Goal: Transaction & Acquisition: Purchase product/service

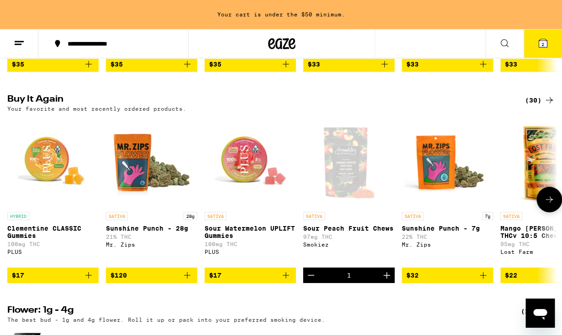
scroll to position [749, 0]
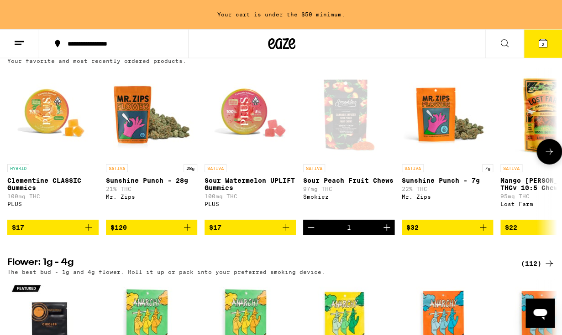
click at [550, 157] on icon at bounding box center [549, 152] width 11 height 11
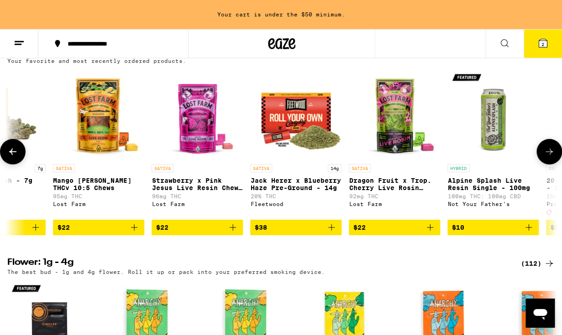
scroll to position [0, 448]
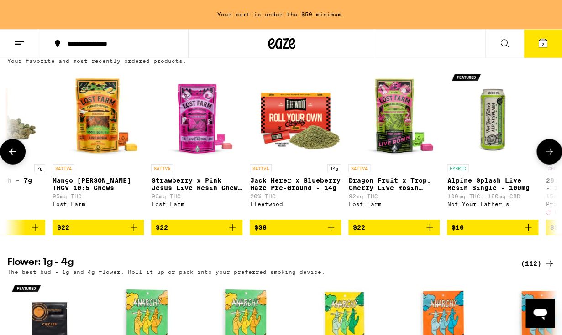
click at [550, 157] on icon at bounding box center [549, 152] width 11 height 11
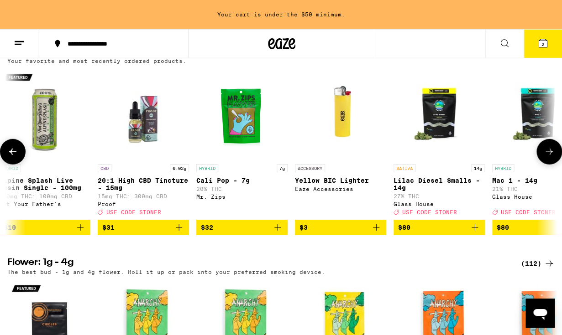
scroll to position [0, 896]
click at [10, 157] on icon at bounding box center [12, 152] width 11 height 11
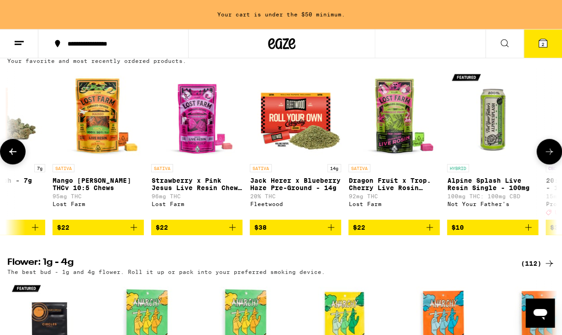
click at [10, 157] on icon at bounding box center [12, 152] width 11 height 11
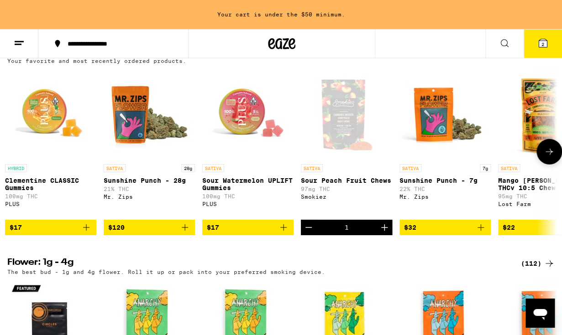
scroll to position [0, 0]
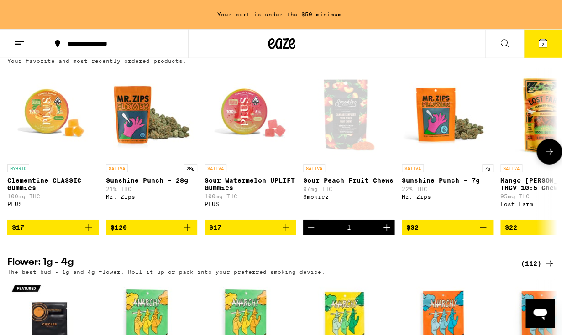
click at [190, 233] on icon "Add to bag" at bounding box center [187, 227] width 11 height 11
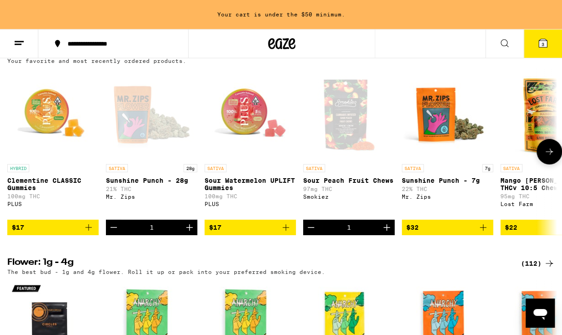
scroll to position [720, 0]
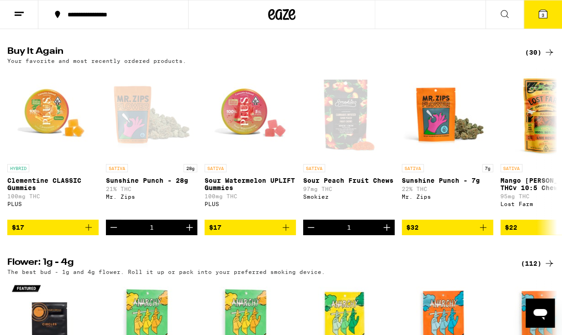
click at [545, 15] on icon at bounding box center [543, 14] width 8 height 8
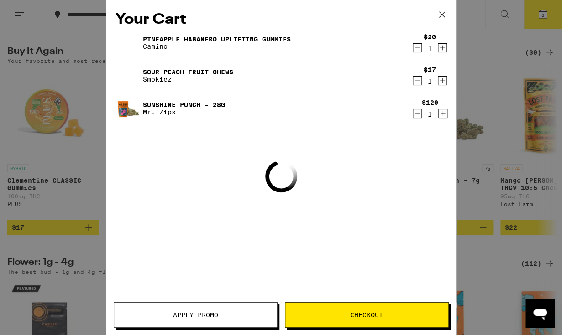
scroll to position [0, 0]
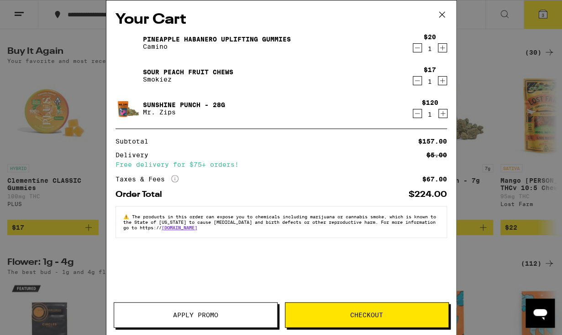
click at [69, 237] on div "Your Cart Pineapple Habanero Uplifting Gummies Camino $20 1 Sour Peach Fruit Ch…" at bounding box center [281, 167] width 562 height 335
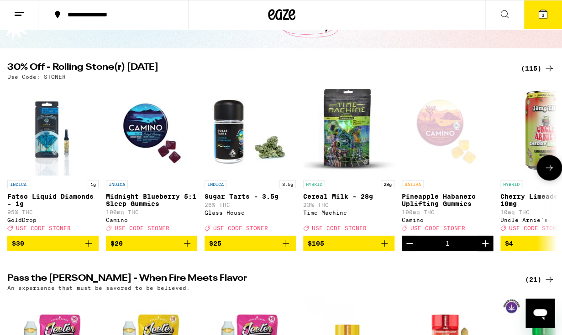
scroll to position [70, 0]
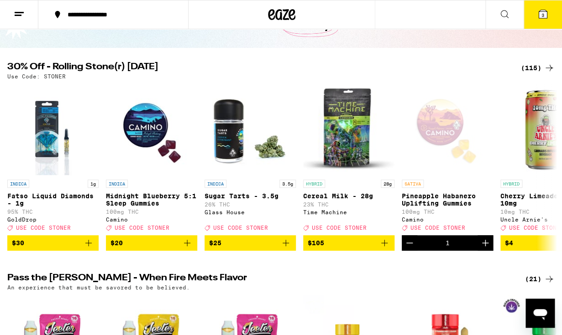
click at [543, 10] on icon at bounding box center [543, 14] width 8 height 8
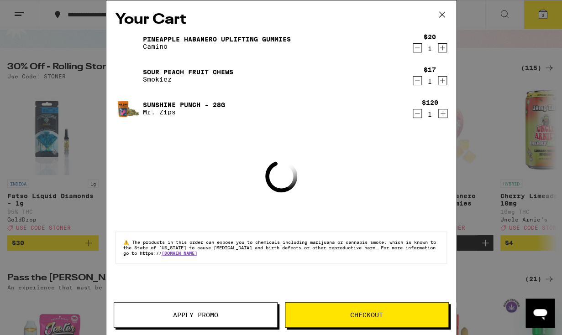
click at [180, 313] on span "Apply Promo" at bounding box center [195, 315] width 45 height 6
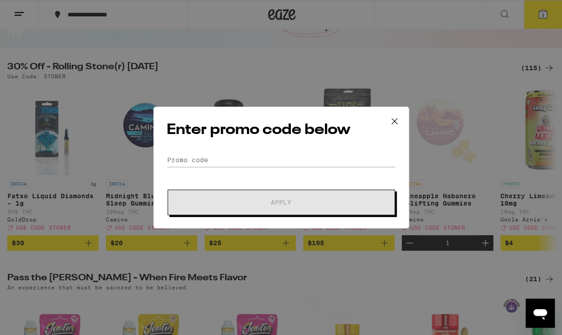
click at [180, 147] on div "Enter promo code below Promo Code Apply" at bounding box center [281, 168] width 256 height 122
click at [178, 163] on input "Promo Code" at bounding box center [281, 160] width 229 height 14
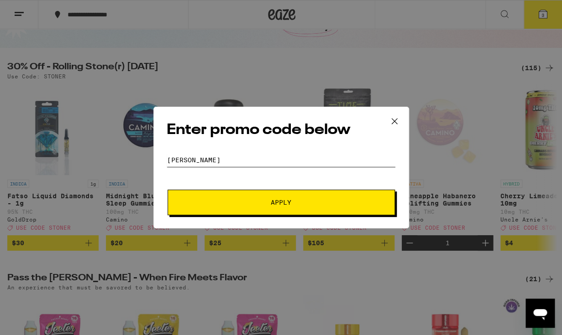
type input "[PERSON_NAME]"
click at [220, 199] on button "Apply" at bounding box center [281, 203] width 227 height 26
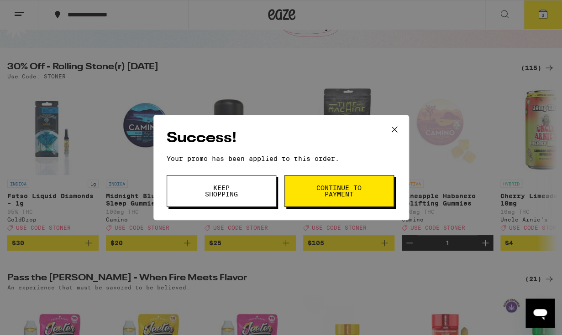
click at [220, 193] on span "Keep Shopping" at bounding box center [221, 191] width 47 height 13
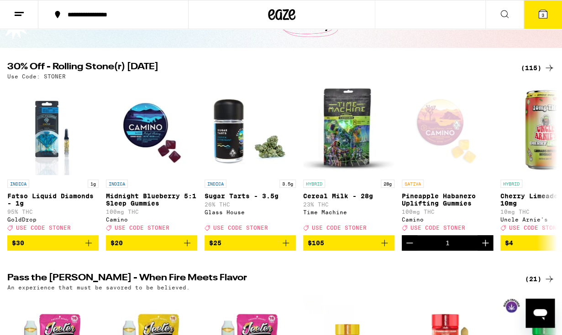
click at [546, 25] on button "3" at bounding box center [543, 14] width 38 height 28
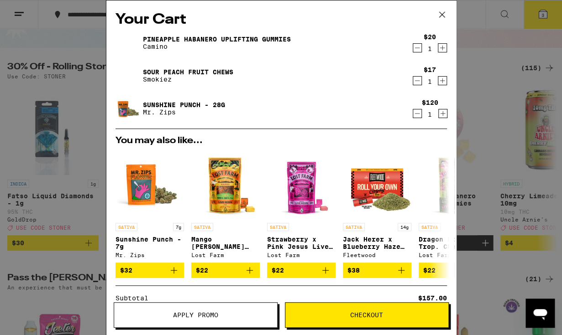
click at [418, 117] on icon "Decrement" at bounding box center [417, 113] width 8 height 11
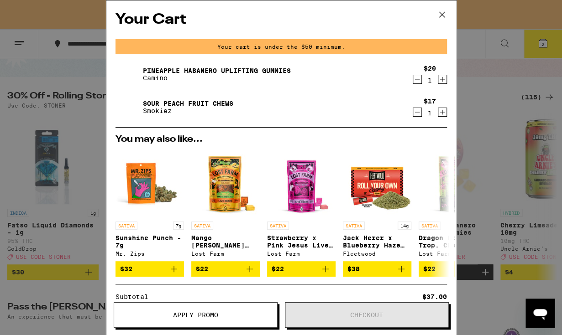
scroll to position [99, 0]
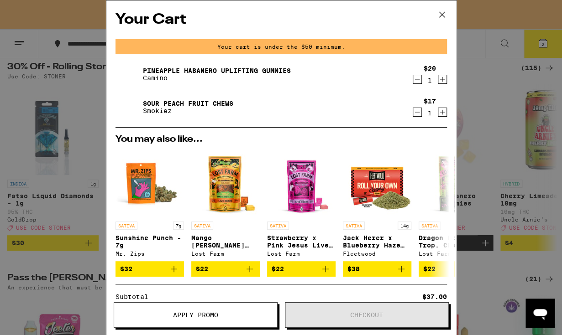
click at [442, 12] on icon at bounding box center [442, 15] width 14 height 14
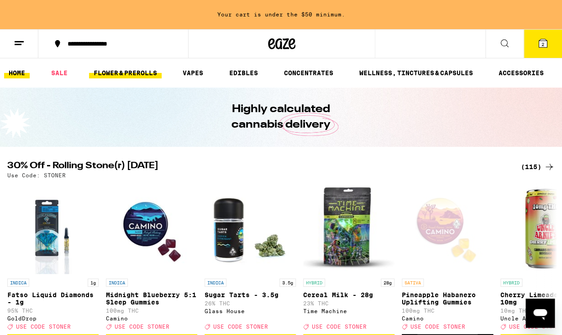
click at [119, 74] on link "FLOWER & PREROLLS" at bounding box center [125, 73] width 73 height 11
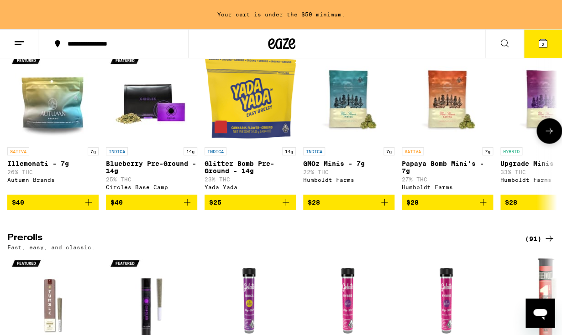
scroll to position [284, 0]
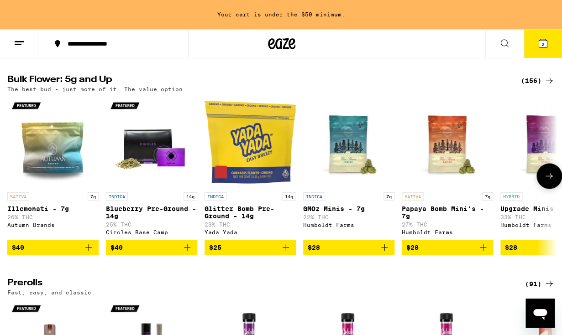
click at [545, 180] on icon at bounding box center [549, 176] width 11 height 11
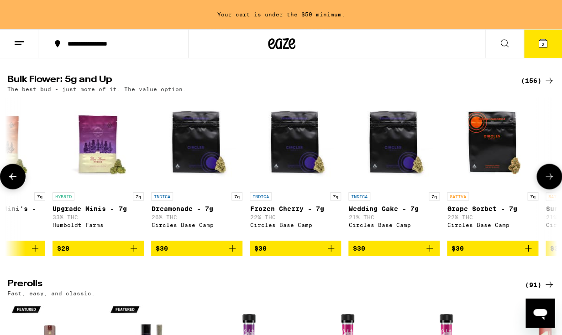
scroll to position [0, 448]
click at [554, 180] on icon at bounding box center [549, 176] width 11 height 11
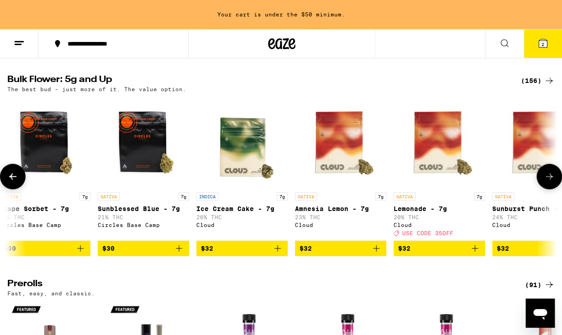
click at [554, 180] on icon at bounding box center [549, 176] width 11 height 11
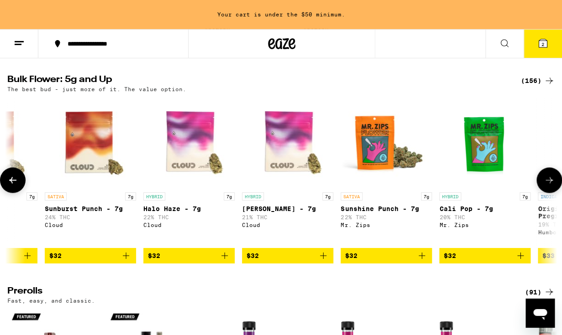
scroll to position [0, 1343]
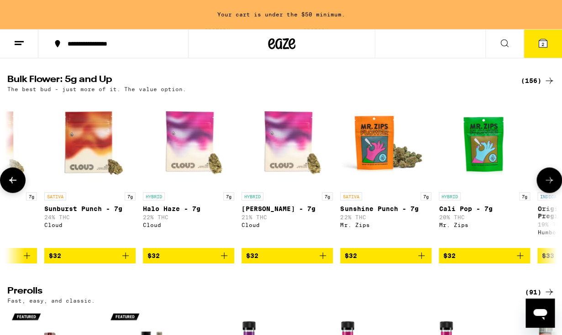
click at [554, 180] on icon at bounding box center [549, 180] width 11 height 11
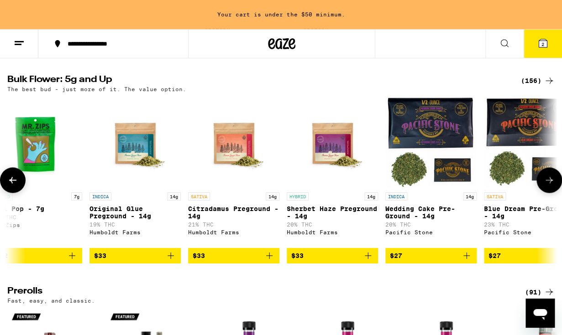
scroll to position [0, 1791]
click at [554, 180] on icon at bounding box center [549, 180] width 11 height 11
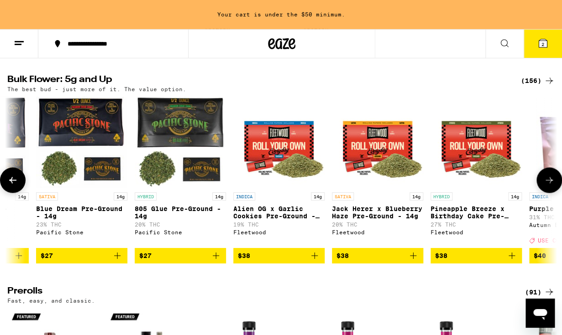
scroll to position [0, 2239]
click at [554, 180] on icon at bounding box center [549, 180] width 11 height 11
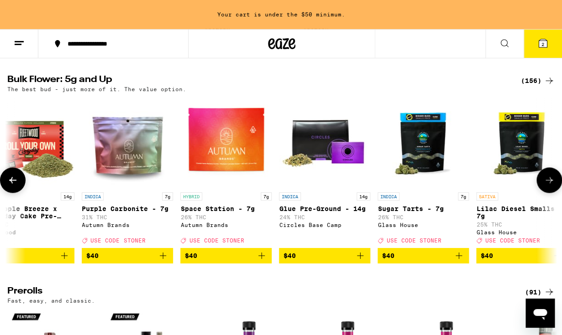
scroll to position [0, 2687]
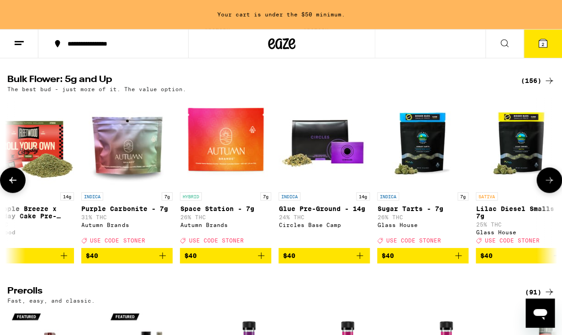
click at [147, 161] on img "Open page for Purple Carbonite - 7g from Autumn Brands" at bounding box center [126, 142] width 91 height 91
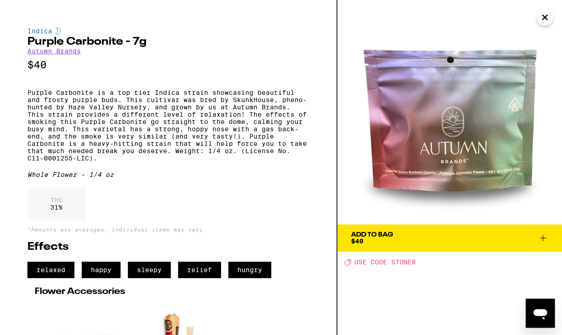
click at [57, 54] on link "Autumn Brands" at bounding box center [53, 50] width 53 height 7
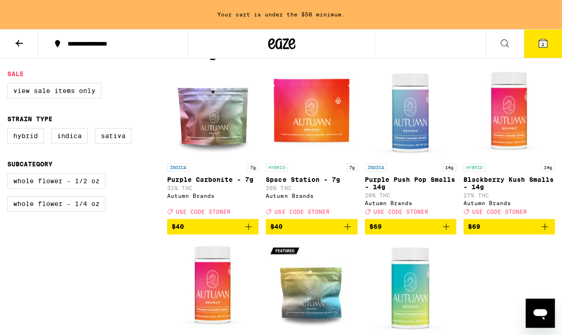
scroll to position [251, 0]
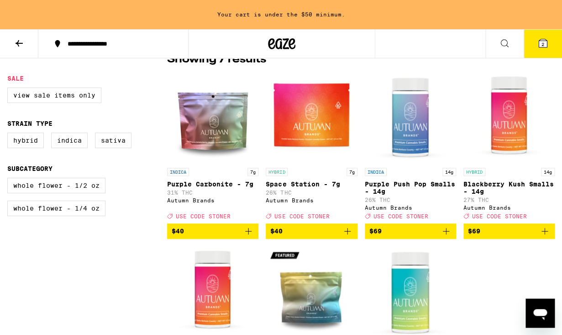
click at [21, 43] on icon at bounding box center [19, 43] width 7 height 6
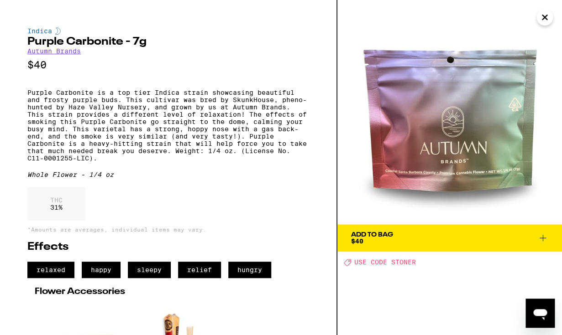
click at [545, 17] on icon "Close" at bounding box center [544, 17] width 5 height 5
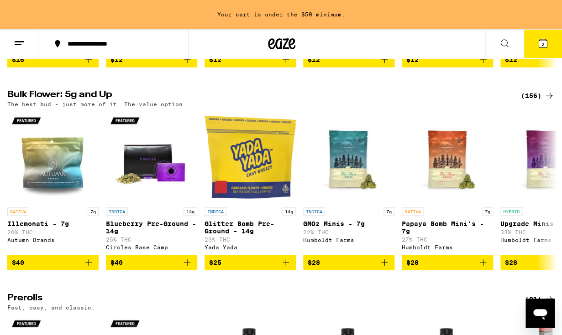
scroll to position [270, 0]
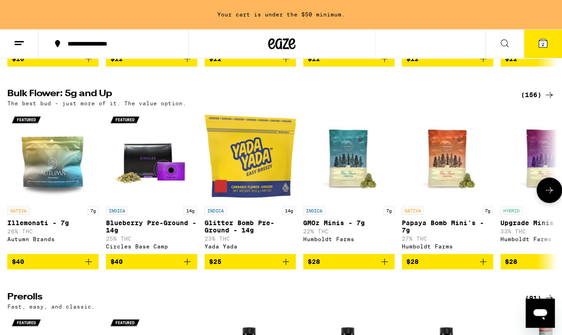
click at [551, 183] on button at bounding box center [549, 191] width 26 height 26
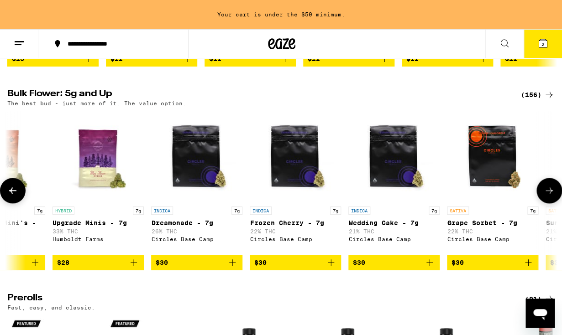
click at [551, 183] on button at bounding box center [549, 191] width 26 height 26
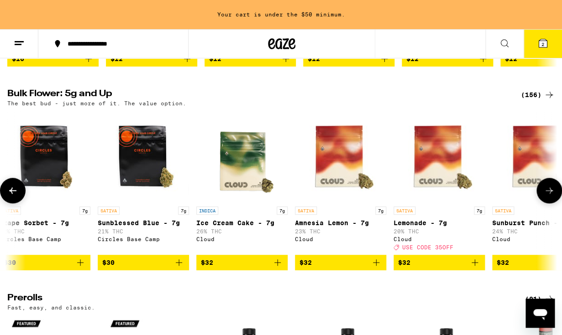
click at [551, 183] on button at bounding box center [549, 191] width 26 height 26
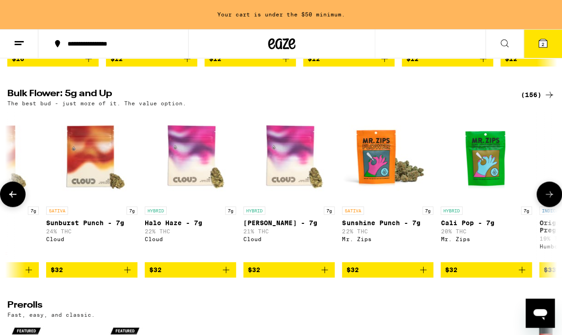
scroll to position [0, 1343]
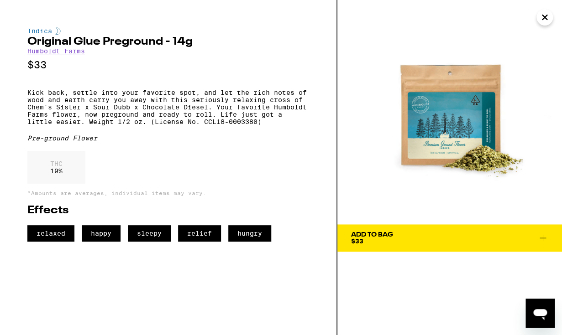
click at [541, 20] on icon "Close" at bounding box center [544, 17] width 11 height 14
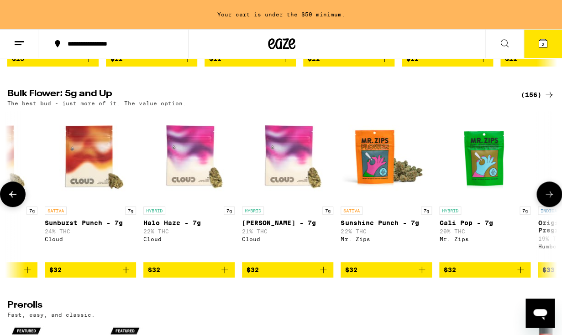
click at [549, 194] on icon at bounding box center [549, 194] width 11 height 11
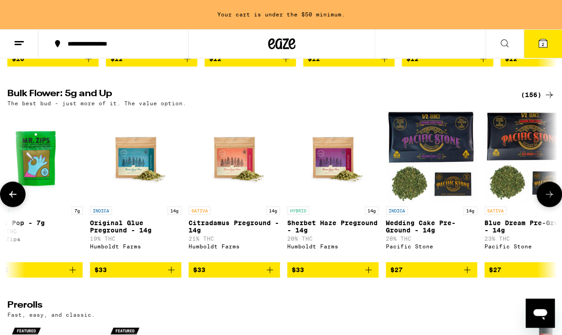
click at [550, 197] on icon at bounding box center [549, 194] width 11 height 11
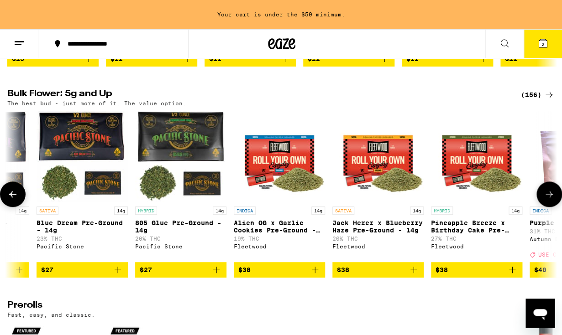
click at [550, 197] on icon at bounding box center [549, 194] width 11 height 11
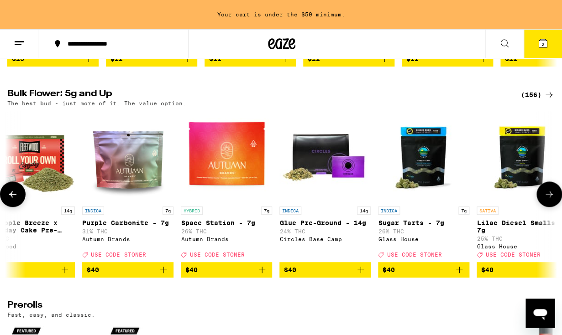
scroll to position [0, 2686]
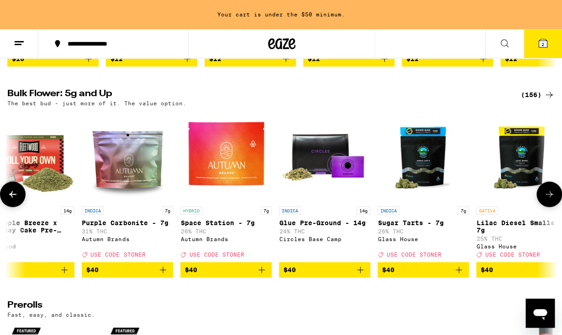
click at [550, 197] on icon at bounding box center [549, 194] width 11 height 11
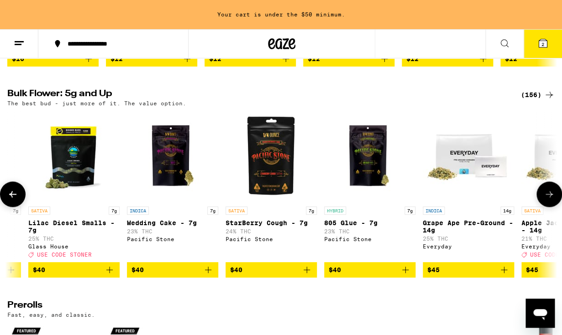
scroll to position [0, 3134]
click at [550, 197] on icon at bounding box center [549, 194] width 11 height 11
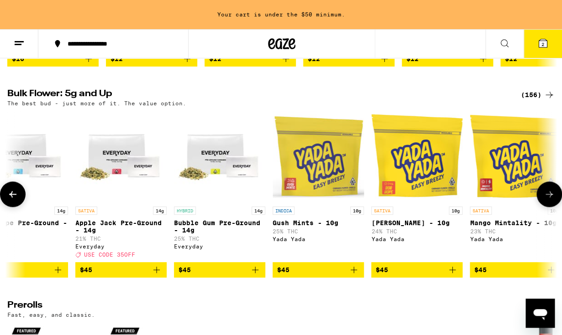
scroll to position [0, 3582]
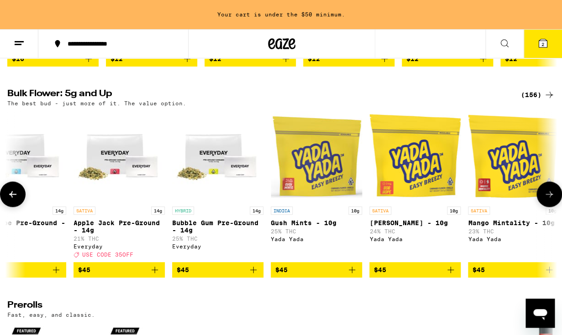
click at [550, 197] on icon at bounding box center [549, 194] width 11 height 11
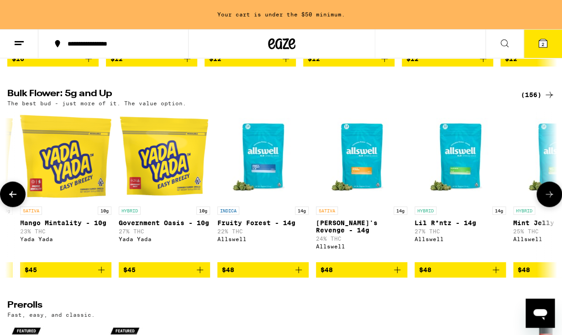
scroll to position [0, 4030]
click at [550, 197] on icon at bounding box center [549, 194] width 11 height 11
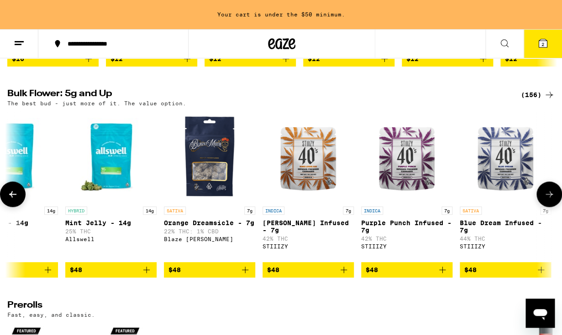
scroll to position [0, 4477]
click at [550, 197] on icon at bounding box center [549, 194] width 11 height 11
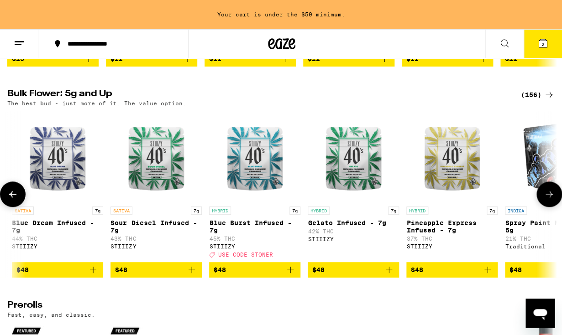
click at [550, 197] on icon at bounding box center [549, 194] width 11 height 11
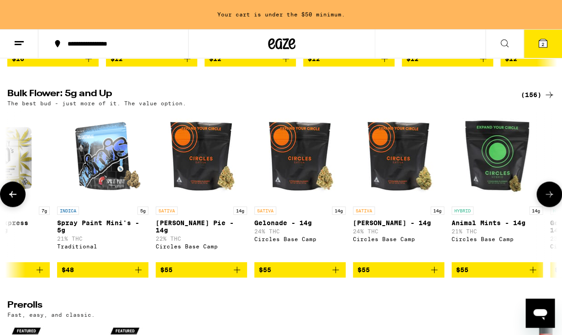
click at [550, 197] on icon at bounding box center [549, 194] width 11 height 11
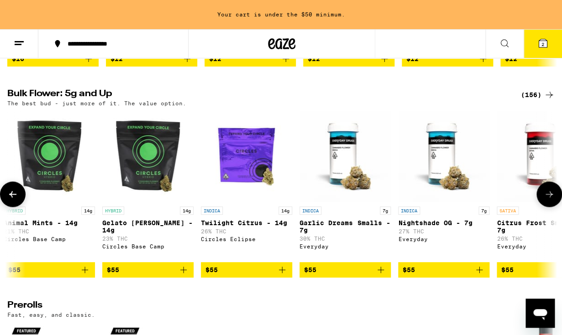
click at [550, 197] on icon at bounding box center [549, 194] width 11 height 11
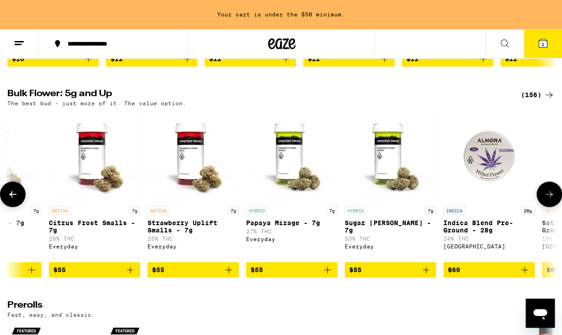
click at [550, 197] on icon at bounding box center [549, 194] width 11 height 11
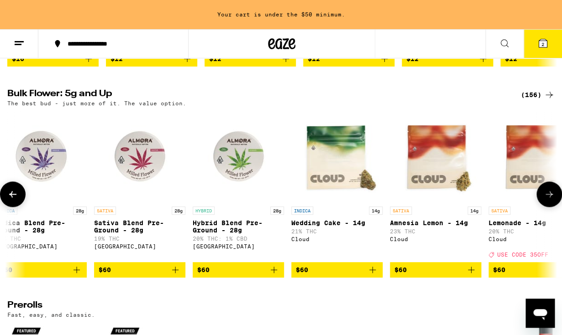
click at [550, 197] on icon at bounding box center [549, 194] width 11 height 11
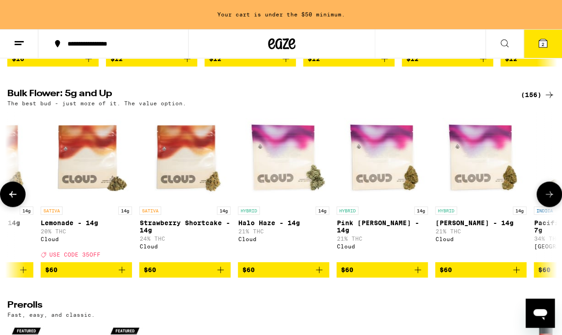
scroll to position [0, 7164]
click at [550, 197] on icon at bounding box center [549, 194] width 11 height 11
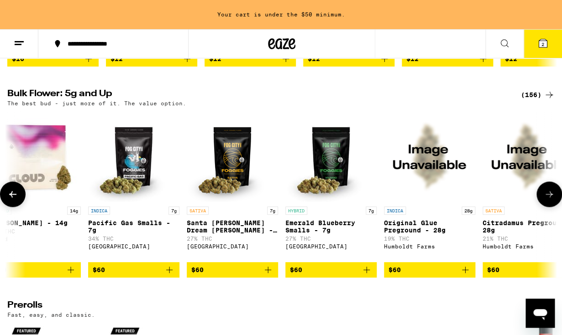
scroll to position [0, 7612]
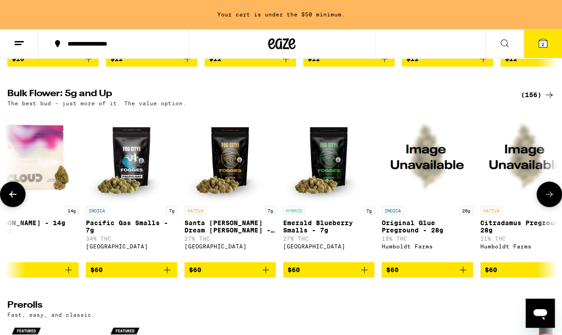
click at [545, 197] on icon at bounding box center [549, 194] width 11 height 11
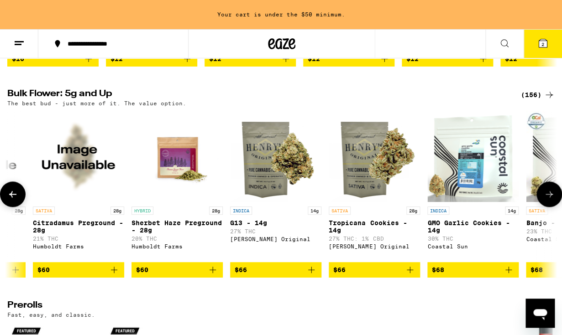
scroll to position [0, 8060]
click at [545, 197] on icon at bounding box center [549, 194] width 11 height 11
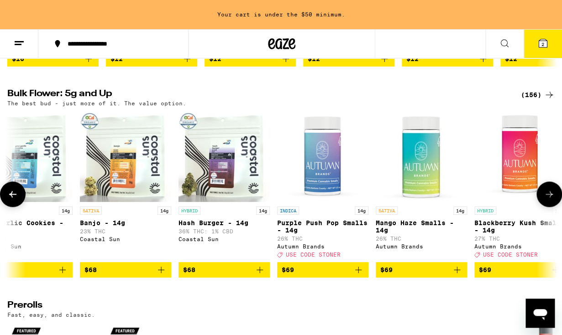
scroll to position [0, 8508]
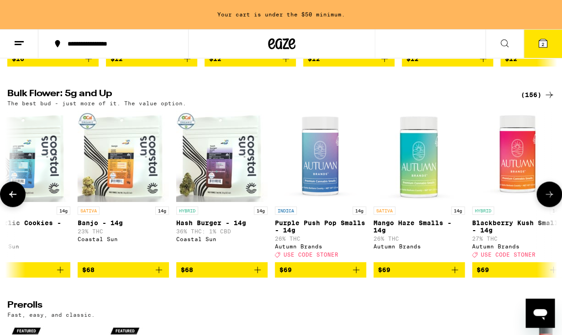
click at [545, 197] on icon at bounding box center [549, 194] width 11 height 11
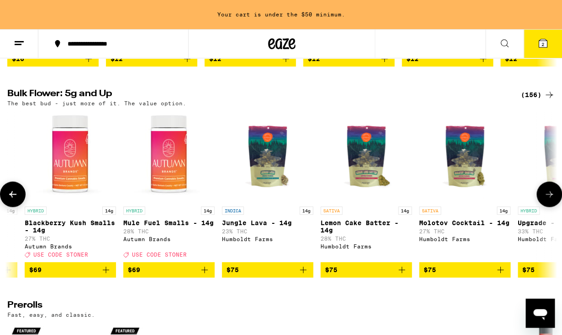
scroll to position [0, 8955]
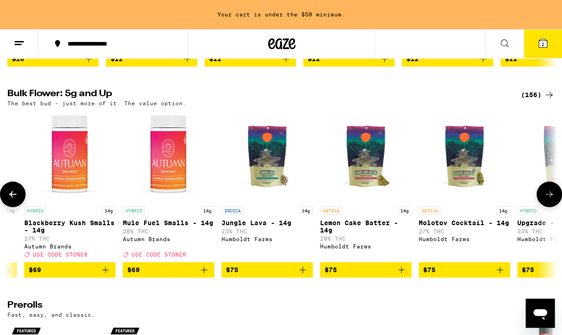
click at [82, 226] on p "Blackberry Kush Smalls - 14g" at bounding box center [69, 227] width 91 height 15
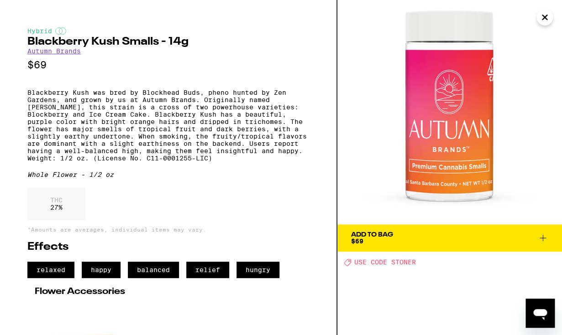
click at [546, 240] on icon at bounding box center [542, 238] width 11 height 11
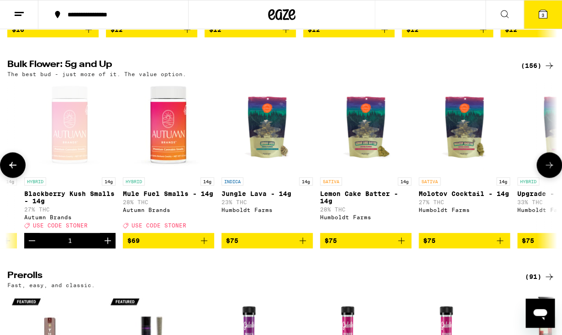
scroll to position [241, 0]
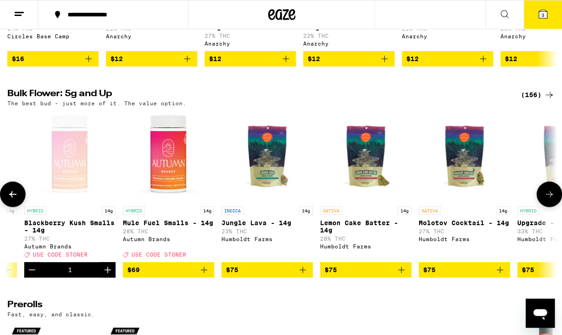
click at [172, 224] on p "Mule Fuel Smalls - 14g" at bounding box center [168, 223] width 91 height 7
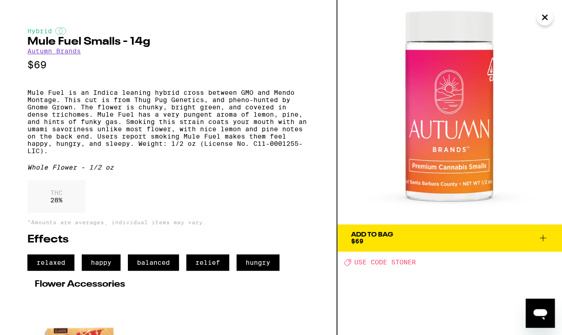
click at [548, 4] on img at bounding box center [449, 112] width 225 height 225
click at [545, 16] on icon "Close" at bounding box center [544, 17] width 5 height 5
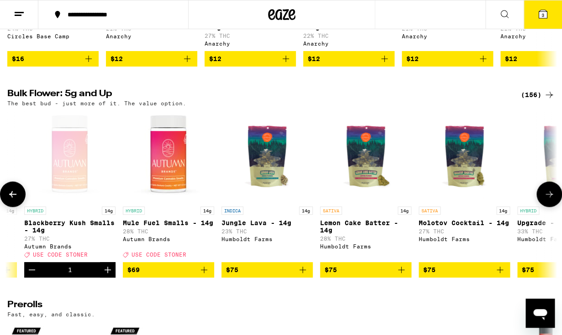
click at [15, 195] on icon at bounding box center [12, 194] width 11 height 11
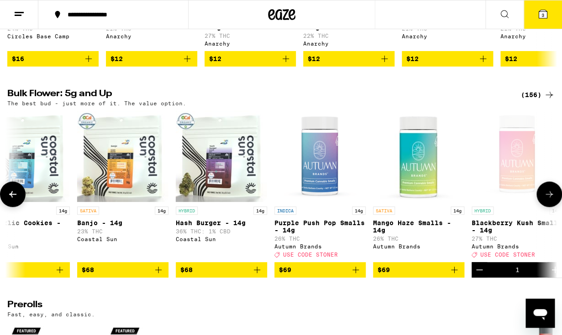
scroll to position [0, 8508]
click at [108, 224] on p "Banjo - 14g" at bounding box center [123, 223] width 91 height 7
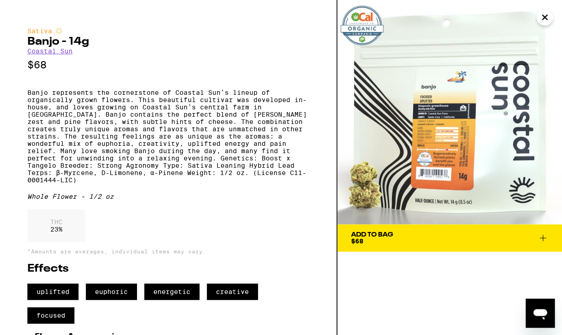
click at [544, 19] on icon "Close" at bounding box center [544, 17] width 11 height 14
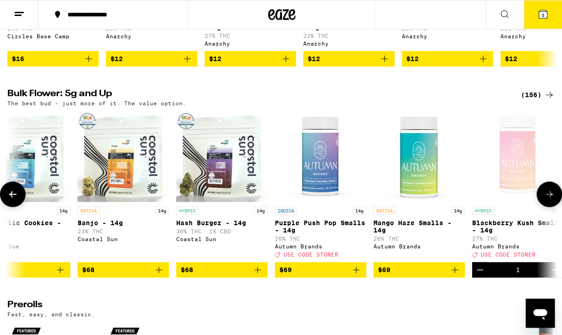
click at [289, 222] on p "Purple Push Pop Smalls - 14g" at bounding box center [320, 227] width 91 height 15
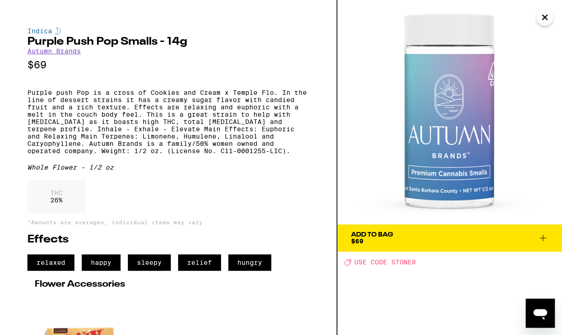
click at [547, 19] on icon "Close" at bounding box center [544, 17] width 11 height 14
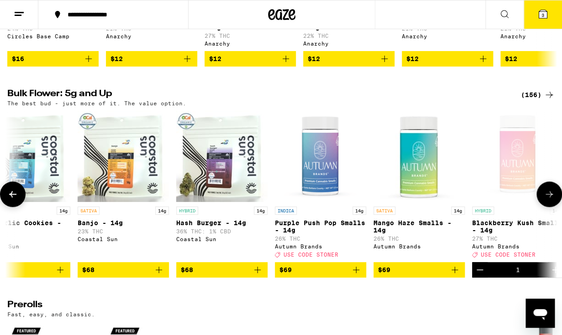
click at [544, 203] on button at bounding box center [549, 195] width 26 height 26
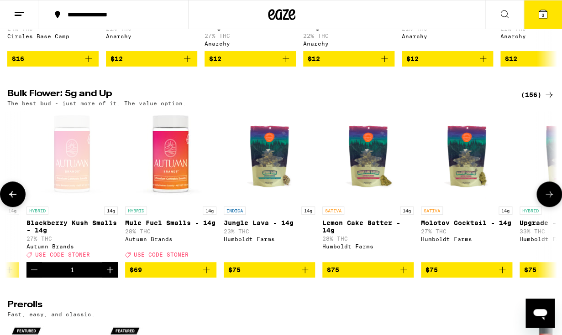
scroll to position [0, 8955]
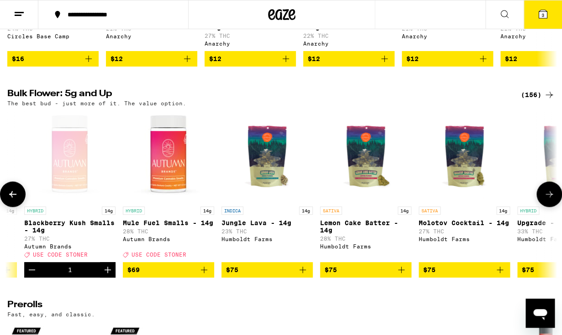
click at [544, 200] on icon at bounding box center [549, 194] width 11 height 11
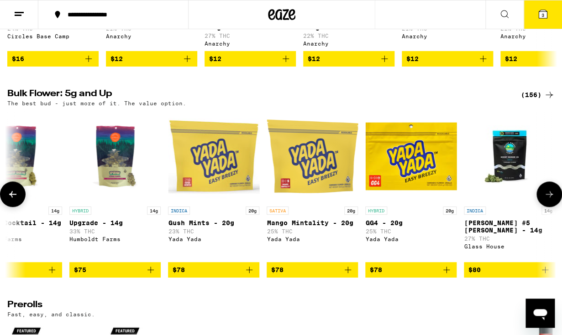
scroll to position [0, 9403]
click at [544, 200] on icon at bounding box center [549, 194] width 11 height 11
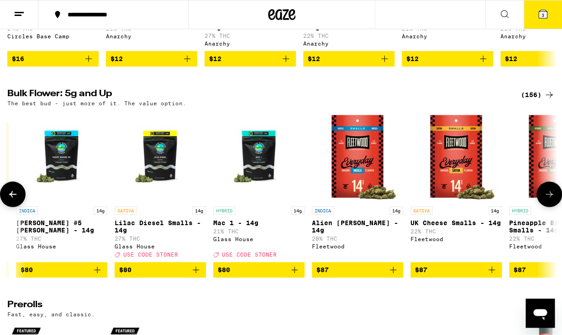
scroll to position [0, 9851]
click at [546, 200] on icon at bounding box center [549, 194] width 11 height 11
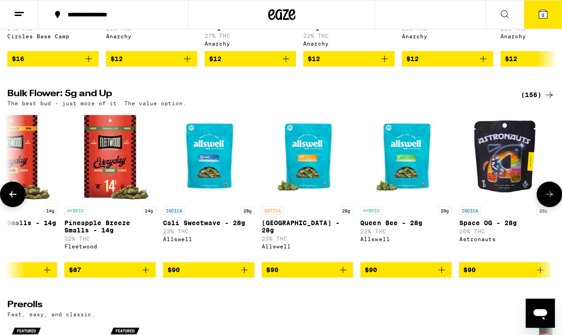
scroll to position [0, 10299]
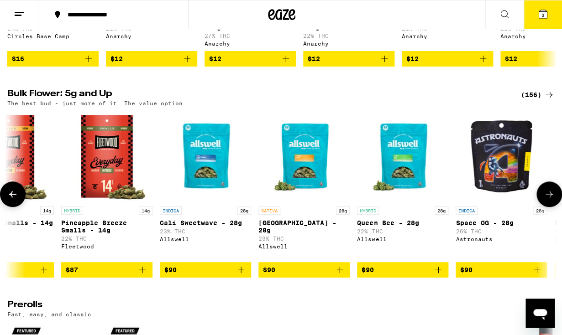
click at [12, 200] on icon at bounding box center [12, 194] width 11 height 11
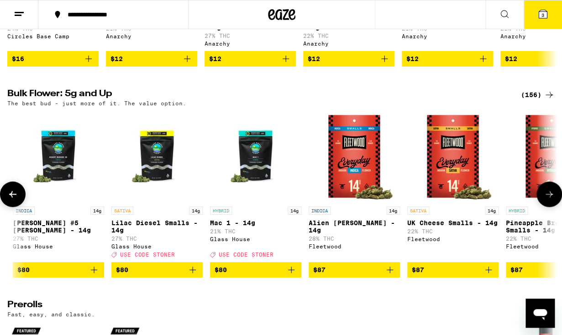
scroll to position [0, 9851]
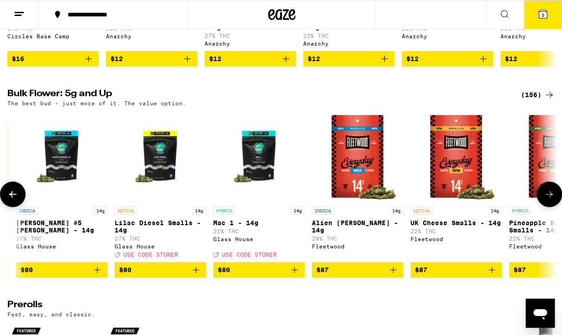
click at [461, 174] on img "Open page for UK Cheese Smalls - 14g from Fleetwood" at bounding box center [455, 156] width 91 height 91
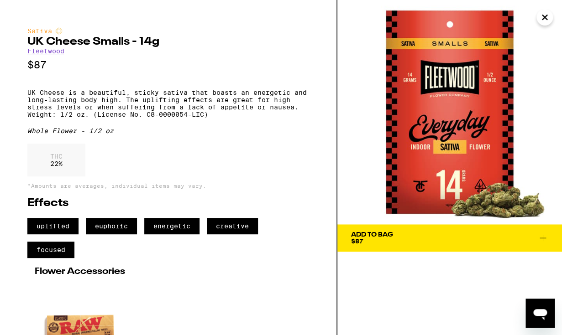
click at [544, 20] on icon "Close" at bounding box center [544, 17] width 11 height 14
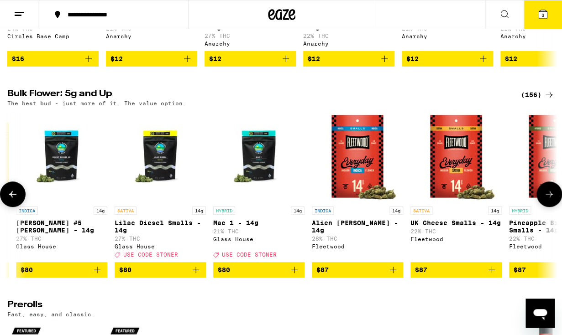
click at [548, 198] on icon at bounding box center [548, 194] width 7 height 6
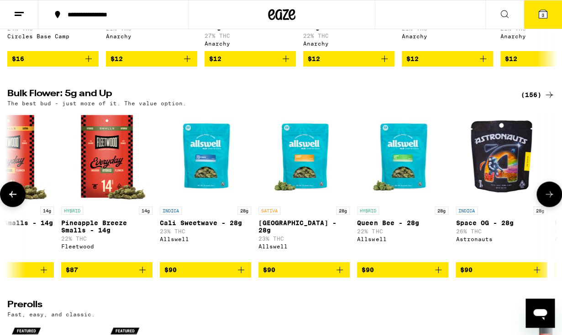
scroll to position [0, 10299]
click at [315, 153] on img "Open page for Garden Grove - 28g from Allswell" at bounding box center [303, 156] width 91 height 91
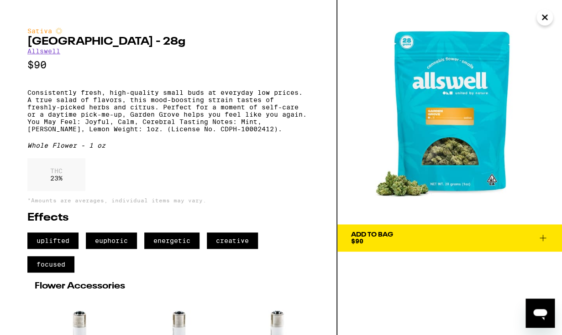
click at [541, 18] on icon "Close" at bounding box center [544, 17] width 11 height 14
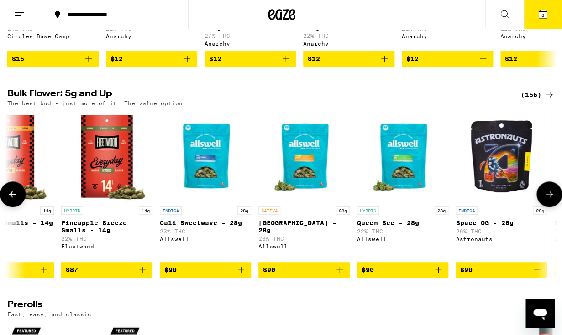
click at [403, 157] on img "Open page for Queen Bee - 28g from Allswell" at bounding box center [402, 156] width 91 height 91
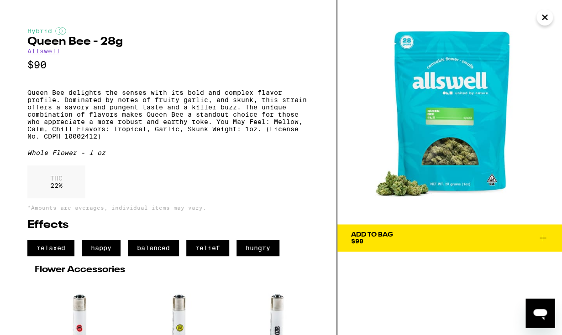
click at [543, 13] on icon "Close" at bounding box center [544, 17] width 11 height 14
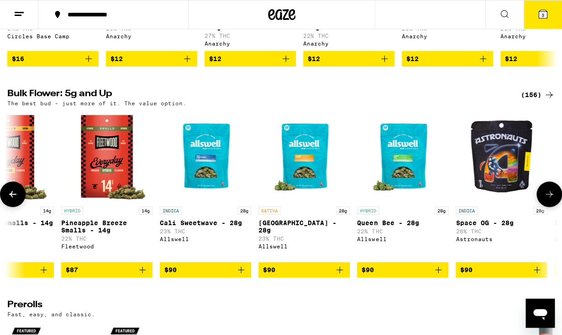
click at [546, 198] on icon at bounding box center [549, 194] width 11 height 11
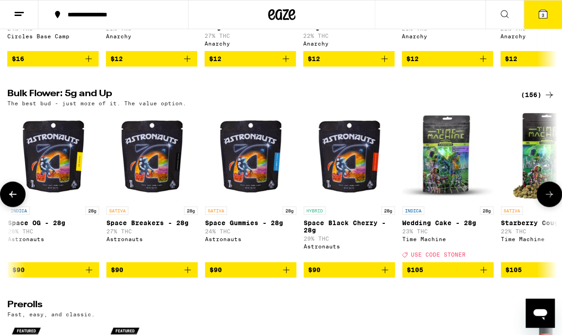
scroll to position [0, 10746]
click at [451, 173] on img "Open page for Wedding Cake - 28g from Time Machine" at bounding box center [447, 156] width 91 height 91
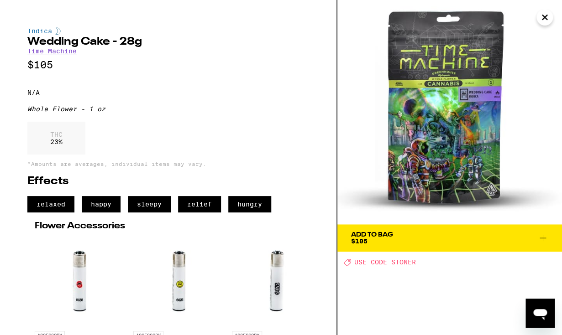
click at [544, 20] on icon "Close" at bounding box center [544, 17] width 11 height 14
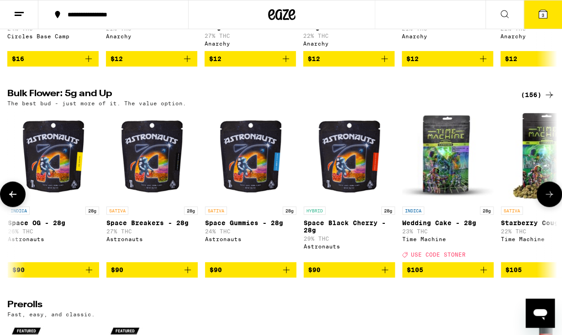
click at [543, 199] on button at bounding box center [549, 195] width 26 height 26
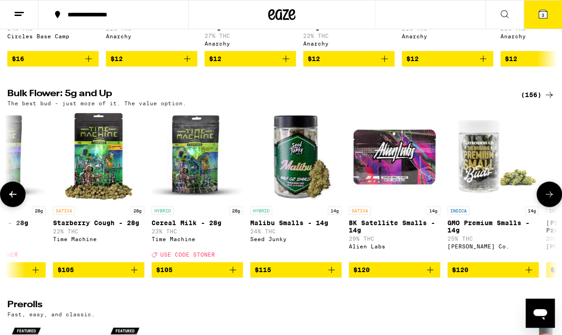
scroll to position [0, 11194]
click at [554, 195] on icon at bounding box center [549, 194] width 11 height 11
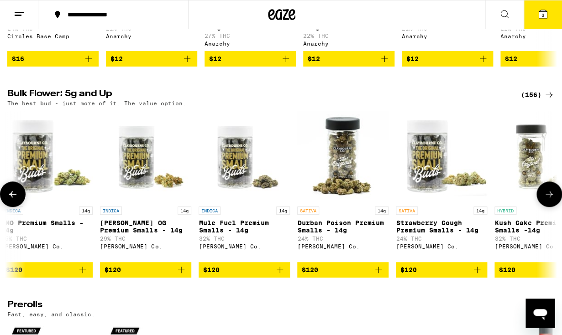
scroll to position [0, 11642]
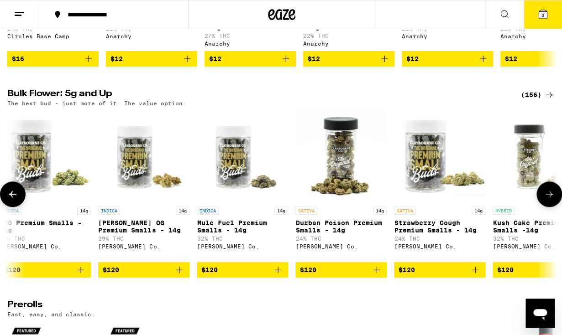
click at [554, 195] on icon at bounding box center [549, 194] width 11 height 11
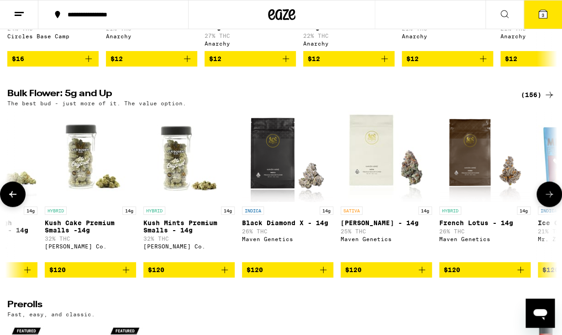
scroll to position [0, 12090]
click at [554, 195] on icon at bounding box center [549, 194] width 11 height 11
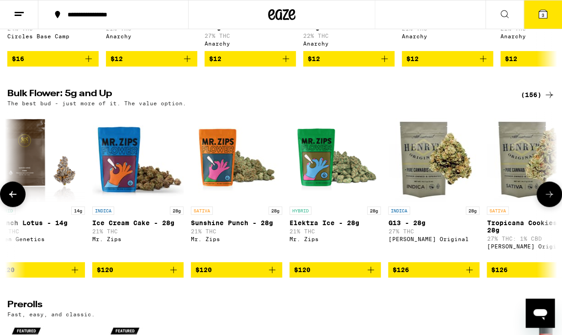
scroll to position [0, 12538]
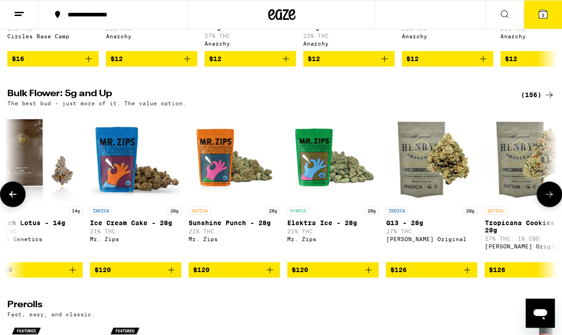
click at [548, 199] on icon at bounding box center [549, 194] width 11 height 11
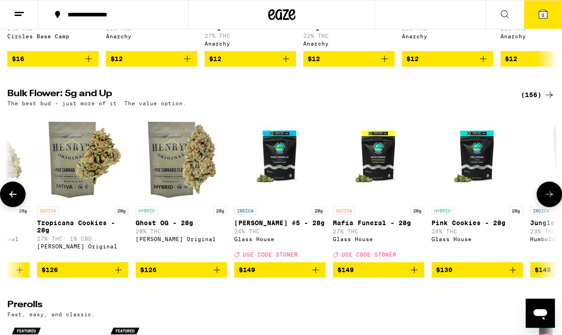
scroll to position [0, 12985]
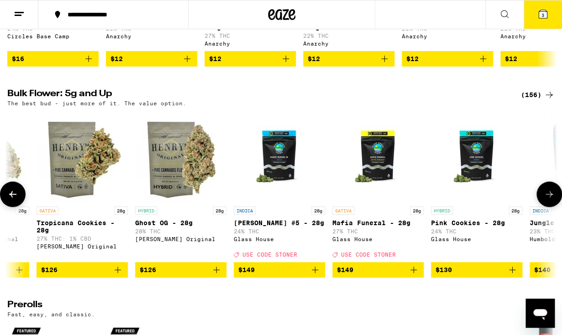
click at [547, 199] on icon at bounding box center [549, 194] width 11 height 11
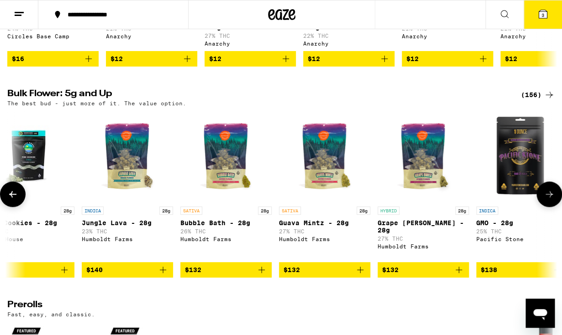
scroll to position [0, 13433]
click at [130, 173] on img "Open page for Jungle Lava - 28g from Humboldt Farms" at bounding box center [127, 156] width 91 height 91
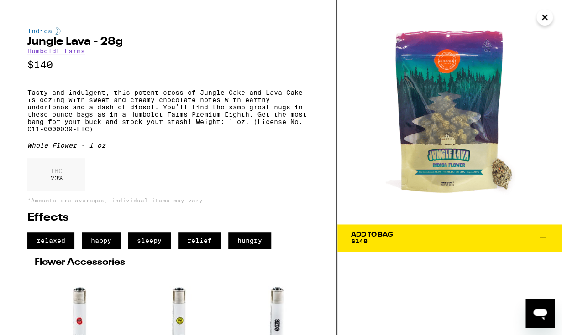
click at [546, 24] on icon "Close" at bounding box center [544, 17] width 11 height 14
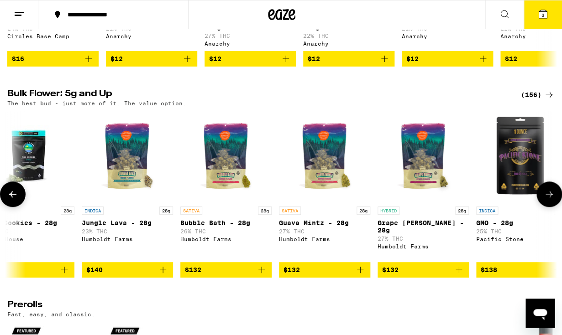
click at [331, 161] on img "Open page for Guava Mintz - 28g from Humboldt Farms" at bounding box center [324, 156] width 91 height 91
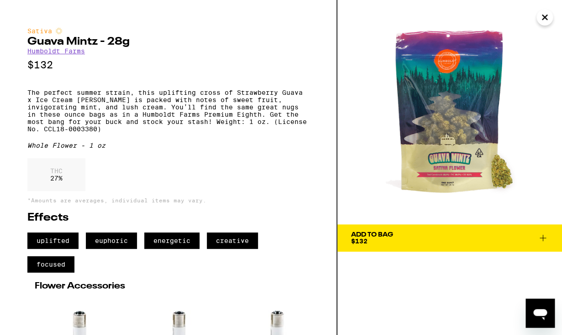
click at [546, 20] on icon "Close" at bounding box center [544, 17] width 5 height 5
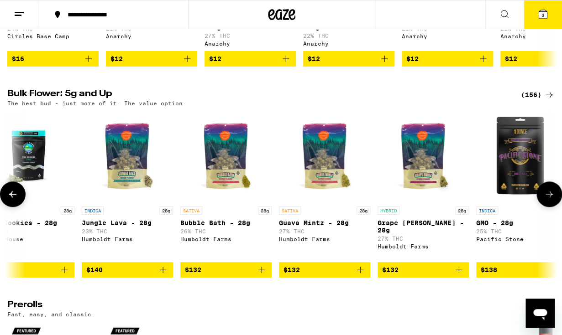
click at [545, 193] on icon at bounding box center [549, 194] width 11 height 11
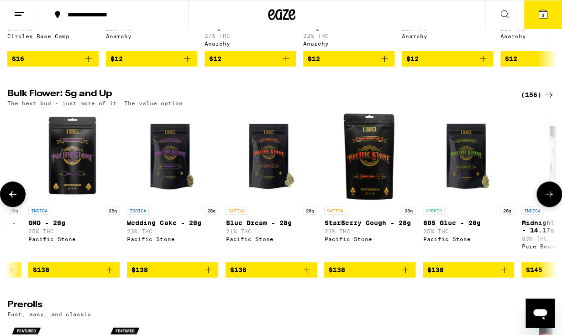
click at [545, 193] on icon at bounding box center [549, 194] width 11 height 11
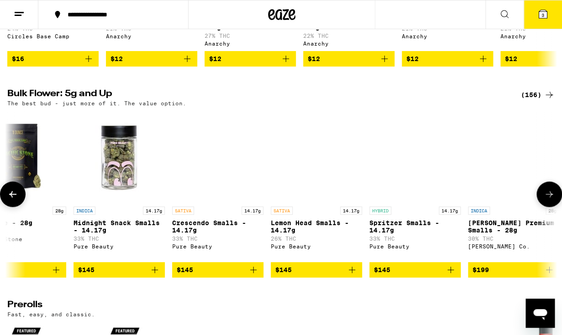
scroll to position [0, 14329]
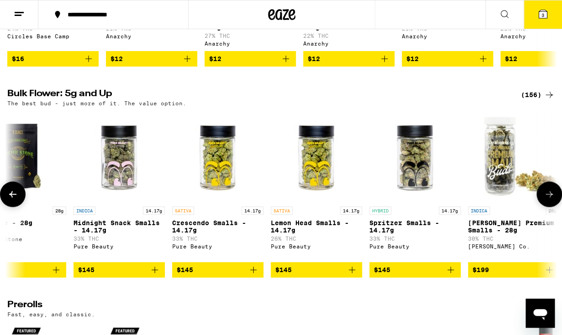
click at [545, 193] on icon at bounding box center [549, 194] width 11 height 11
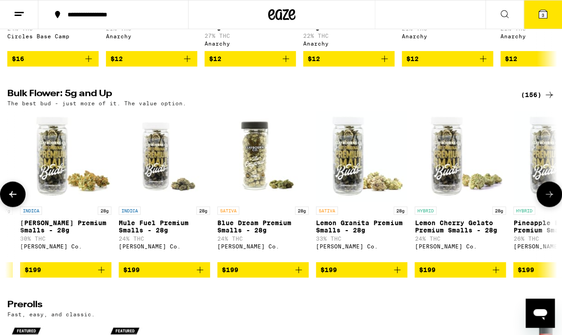
scroll to position [0, 14777]
click at [545, 193] on icon at bounding box center [549, 194] width 11 height 11
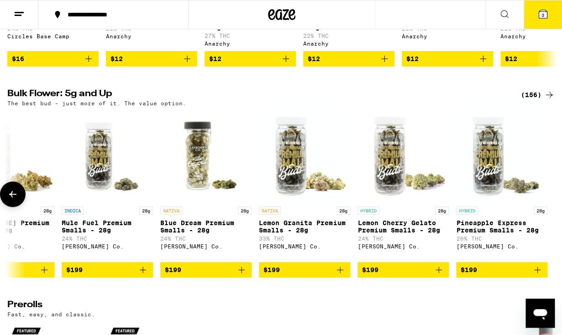
scroll to position [0, 14834]
click at [16, 206] on button at bounding box center [13, 195] width 26 height 26
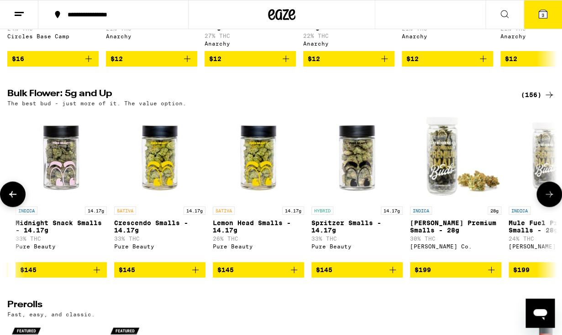
click at [16, 206] on button at bounding box center [13, 195] width 26 height 26
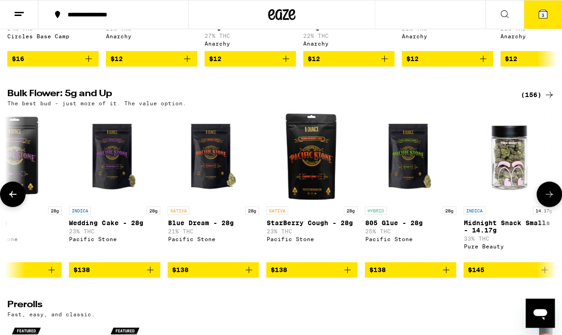
click at [16, 206] on button at bounding box center [13, 195] width 26 height 26
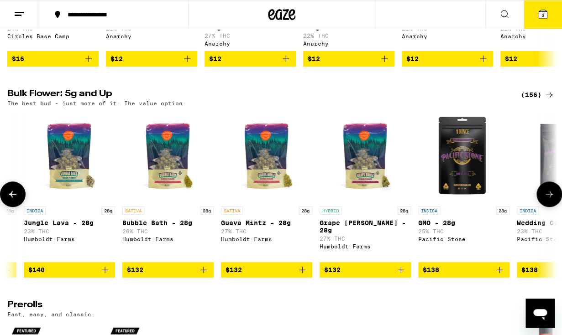
click at [16, 206] on button at bounding box center [13, 195] width 26 height 26
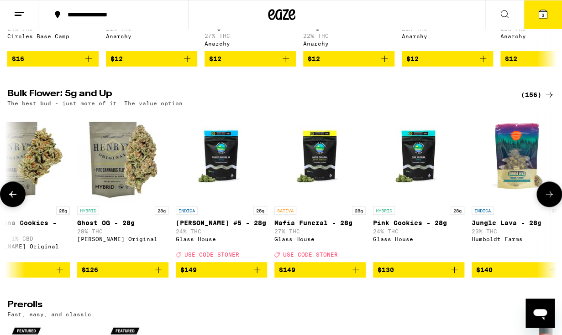
click at [16, 206] on button at bounding box center [13, 195] width 26 height 26
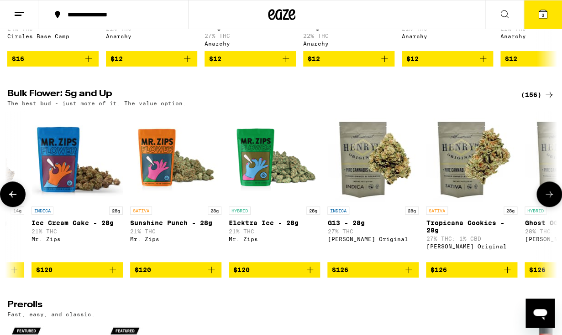
scroll to position [0, 12596]
click at [16, 206] on button at bounding box center [13, 195] width 26 height 26
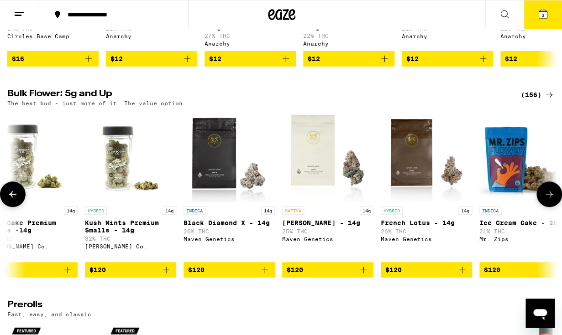
scroll to position [0, 12148]
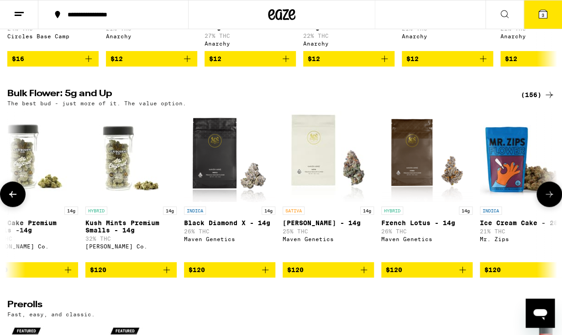
click at [5, 198] on button at bounding box center [13, 195] width 26 height 26
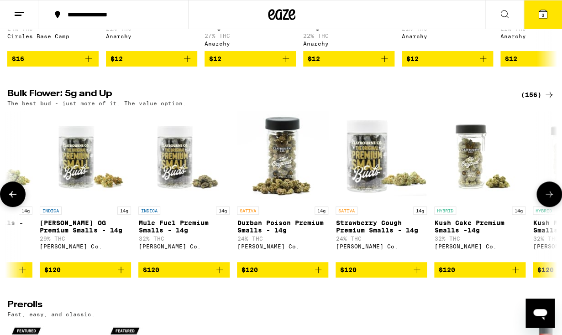
scroll to position [0, 11700]
click at [5, 198] on button at bounding box center [13, 195] width 26 height 26
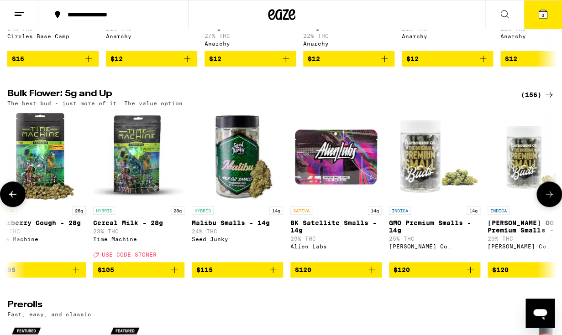
scroll to position [0, 11252]
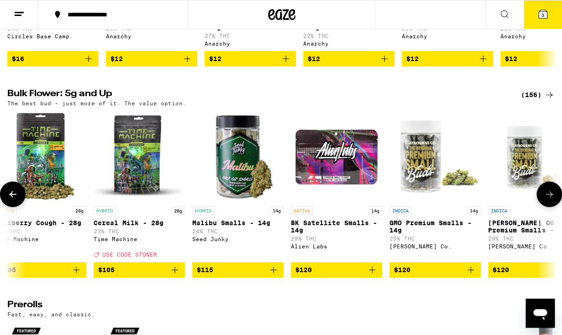
click at [5, 198] on button at bounding box center [13, 195] width 26 height 26
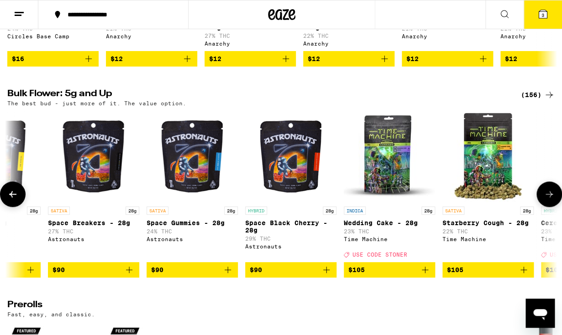
scroll to position [0, 10804]
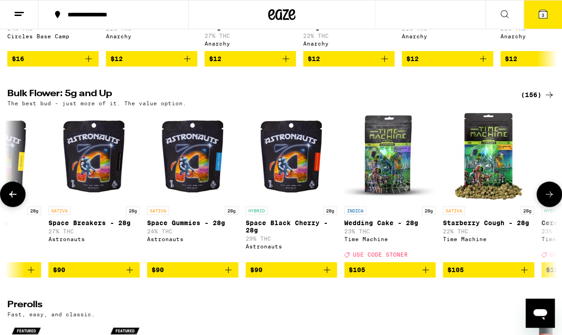
click at [5, 198] on button at bounding box center [13, 195] width 26 height 26
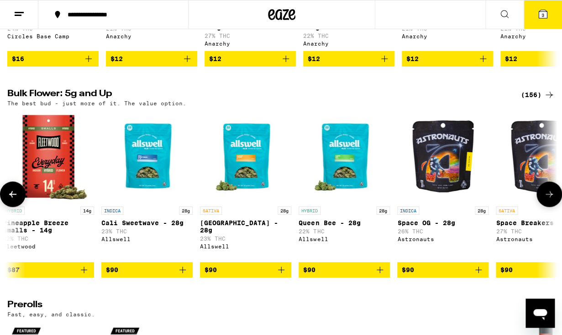
scroll to position [0, 10357]
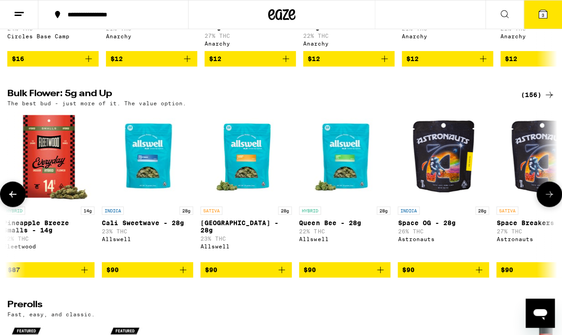
click at [5, 198] on button at bounding box center [13, 195] width 26 height 26
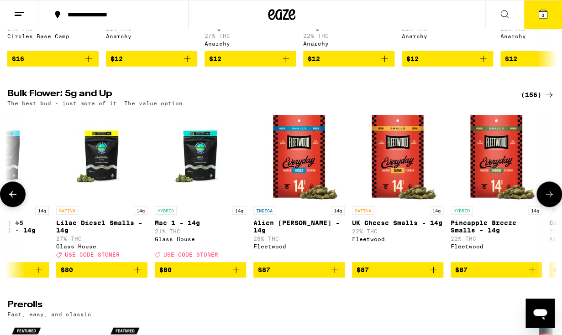
scroll to position [0, 9909]
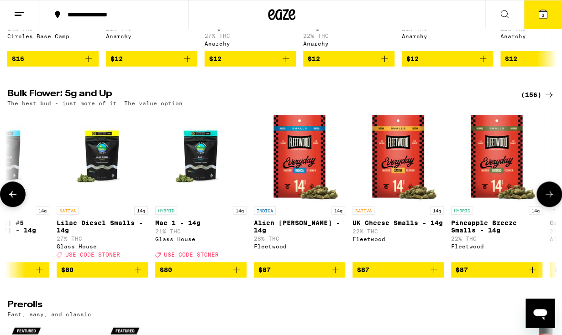
click at [547, 192] on button at bounding box center [549, 195] width 26 height 26
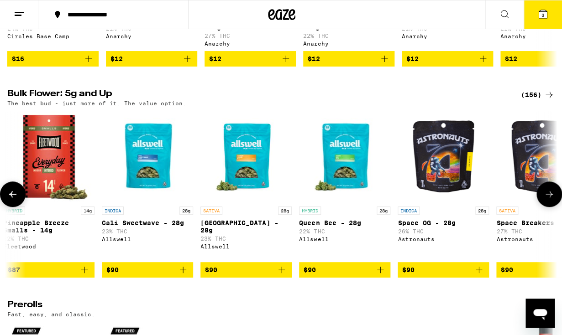
click at [14, 196] on icon at bounding box center [12, 194] width 11 height 11
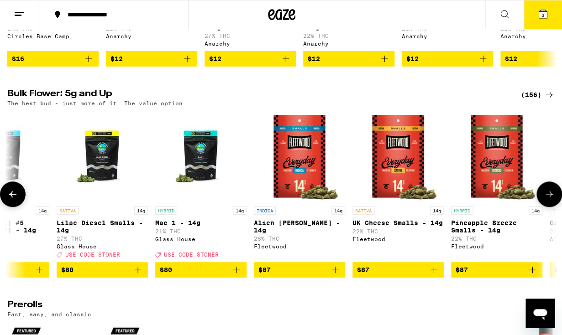
click at [476, 142] on img "Open page for Pineapple Breeze Smalls - 14g from Fleetwood" at bounding box center [496, 156] width 91 height 91
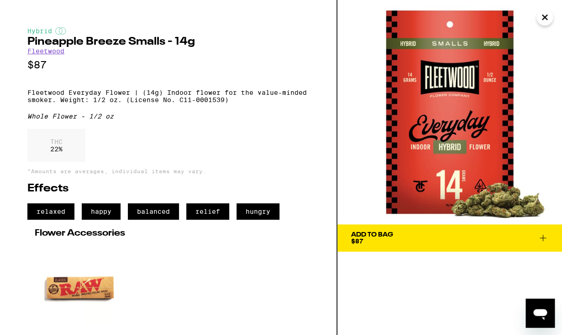
click at [549, 18] on icon "Close" at bounding box center [544, 17] width 11 height 14
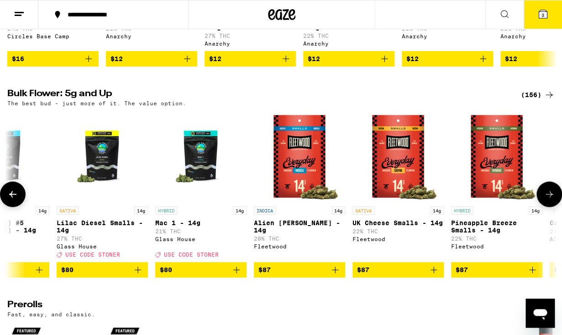
click at [15, 191] on button at bounding box center [13, 195] width 26 height 26
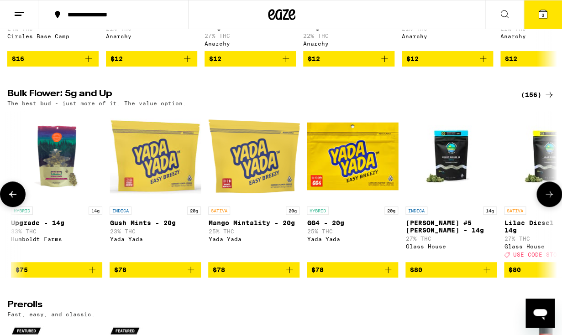
scroll to position [0, 9461]
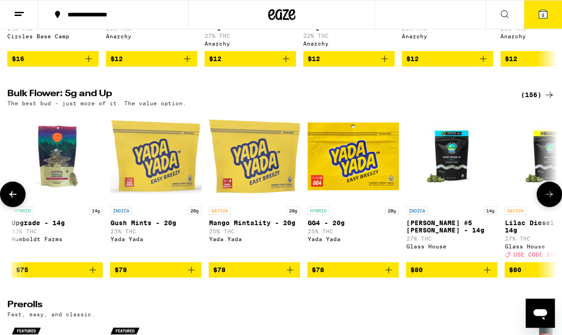
click at [20, 196] on button at bounding box center [13, 195] width 26 height 26
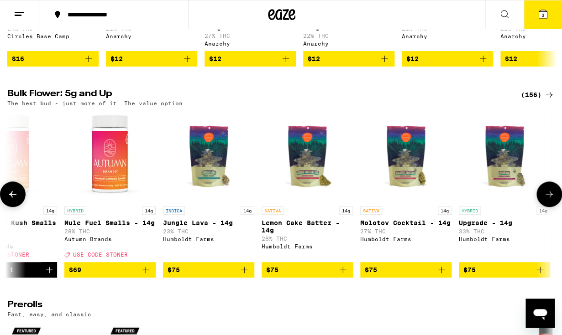
scroll to position [0, 9013]
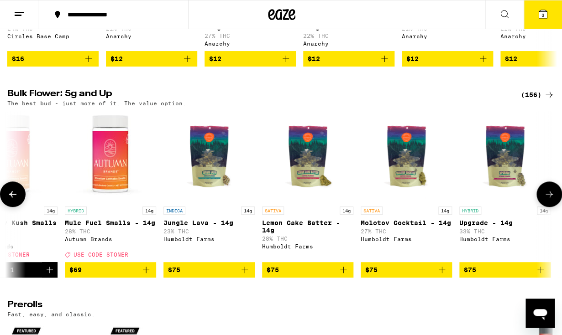
click at [412, 161] on img "Open page for Molotov Cocktail - 14g from Humboldt Farms" at bounding box center [406, 156] width 91 height 91
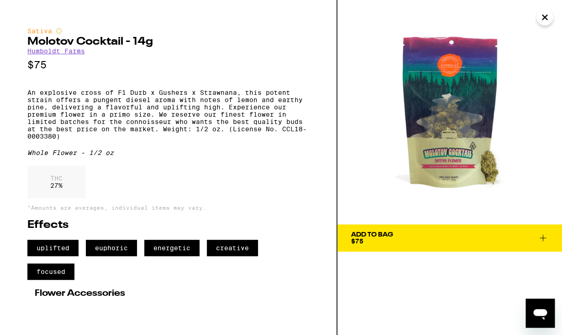
click at [546, 243] on icon at bounding box center [542, 238] width 11 height 11
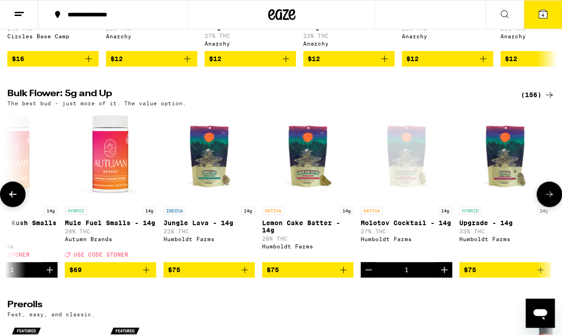
click at [11, 198] on icon at bounding box center [12, 194] width 7 height 6
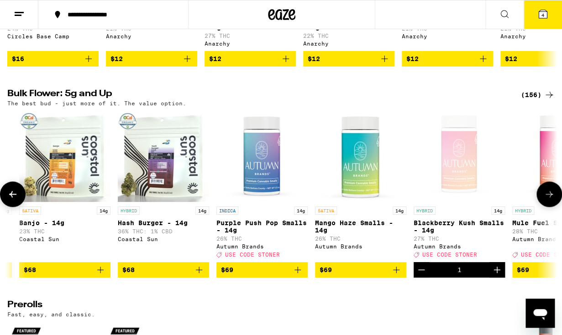
scroll to position [0, 8566]
click at [11, 198] on icon at bounding box center [12, 194] width 7 height 6
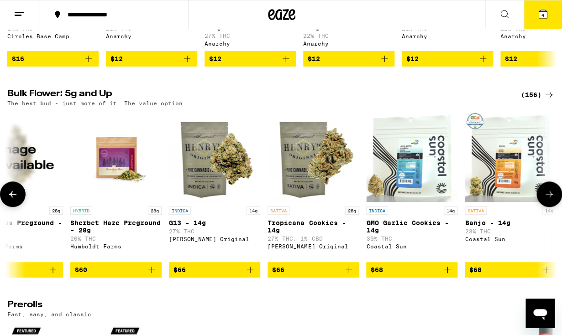
scroll to position [0, 8118]
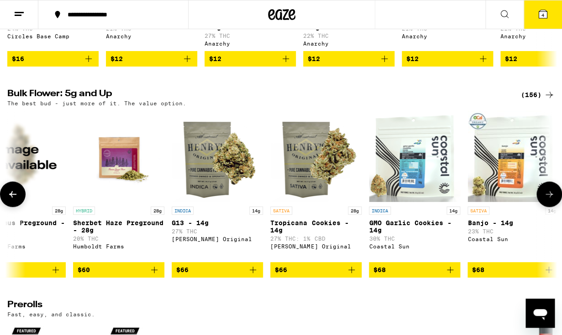
click at [121, 165] on img "Open page for Sherbet Haze Preground - 28g from Humboldt Farms" at bounding box center [118, 156] width 91 height 91
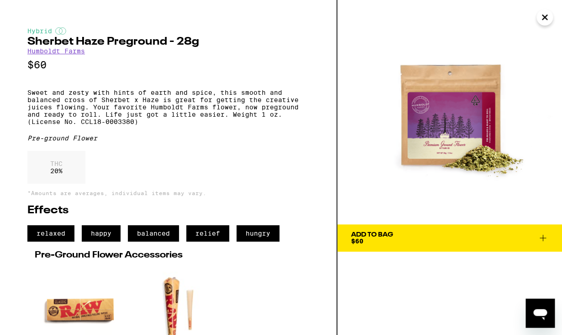
click at [542, 239] on icon at bounding box center [542, 238] width 11 height 11
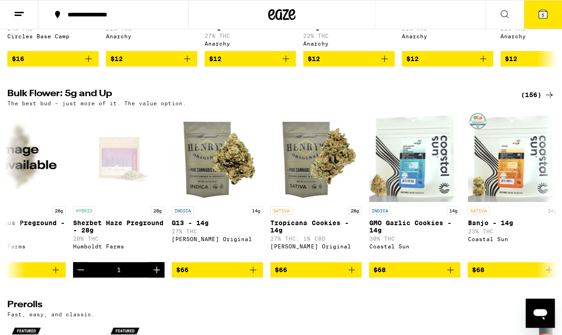
click at [541, 16] on button "5" at bounding box center [543, 14] width 38 height 28
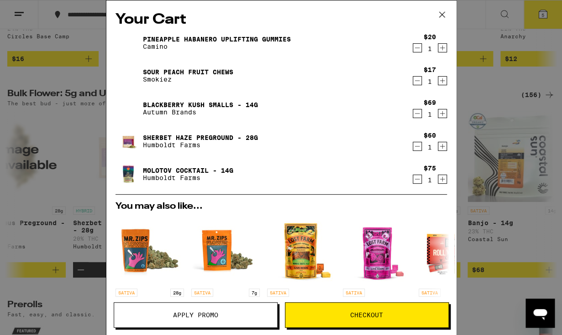
click at [415, 180] on icon "Decrement" at bounding box center [417, 179] width 8 height 11
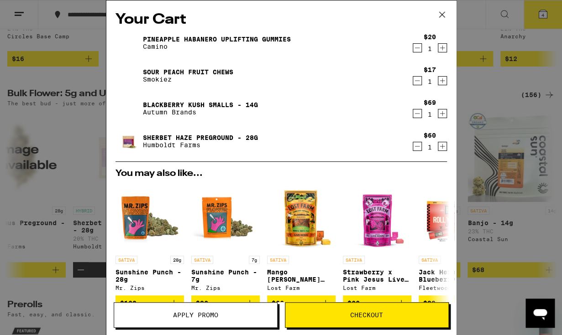
click at [345, 320] on button "Checkout" at bounding box center [367, 316] width 164 height 26
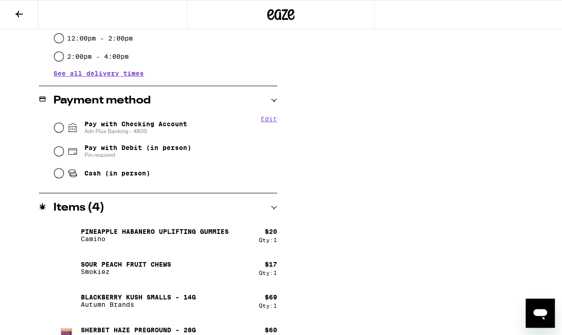
scroll to position [357, 0]
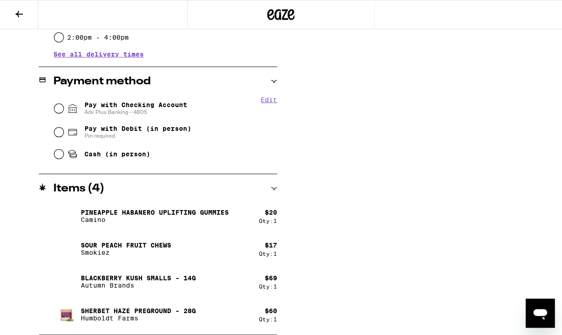
click at [119, 105] on span "Pay with Checking Account Adv Plus Banking - 4805" at bounding box center [135, 108] width 103 height 15
click at [63, 105] on input "Pay with Checking Account Adv Plus Banking - 4805" at bounding box center [58, 108] width 9 height 9
radio input "true"
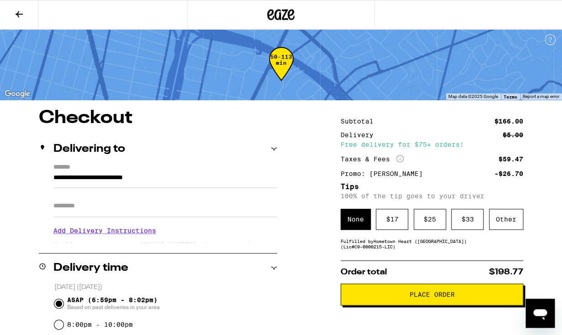
scroll to position [0, 0]
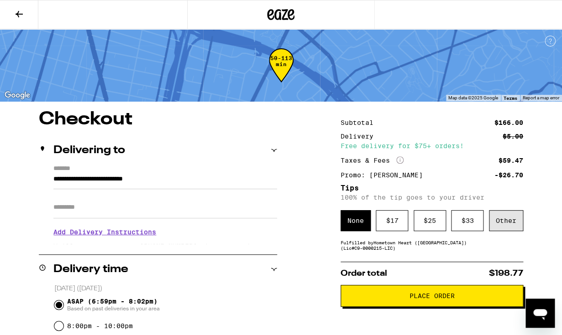
click at [507, 224] on div "Other" at bounding box center [506, 220] width 34 height 21
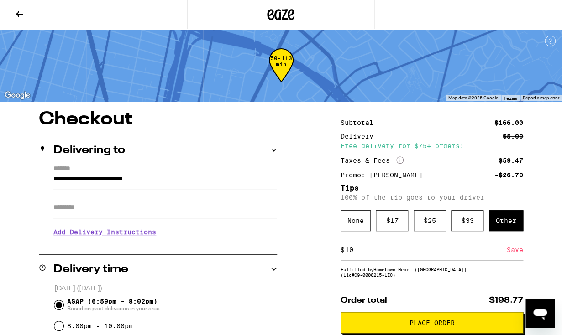
type input "10"
click at [515, 254] on div "Save" at bounding box center [515, 250] width 16 height 20
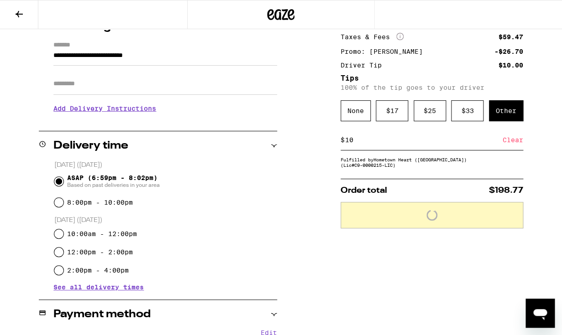
scroll to position [125, 0]
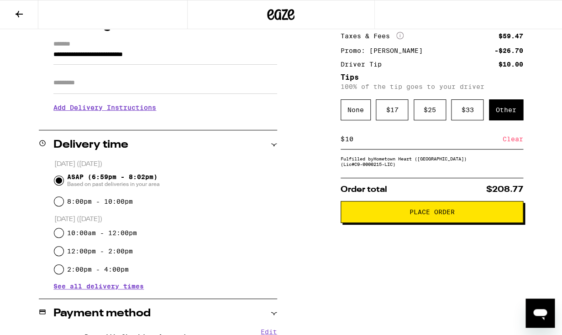
click at [408, 215] on span "Place Order" at bounding box center [431, 212] width 167 height 6
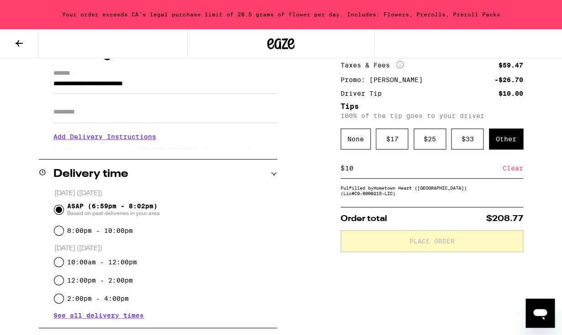
scroll to position [154, 0]
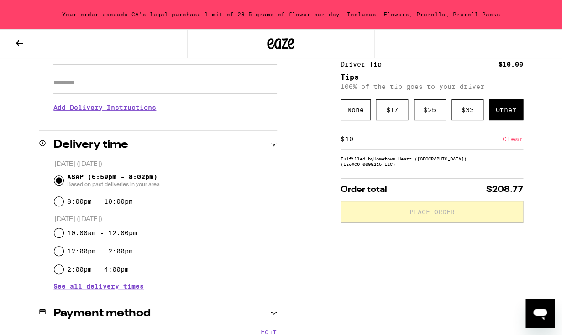
click at [314, 112] on div "**********" at bounding box center [281, 292] width 562 height 612
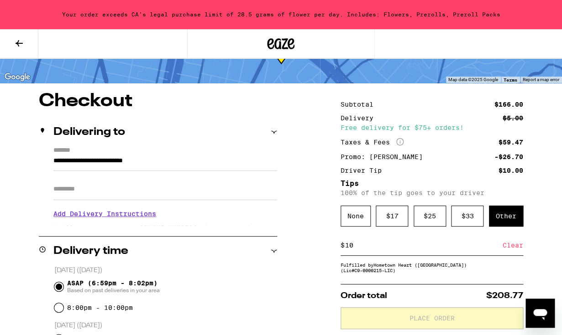
scroll to position [0, 0]
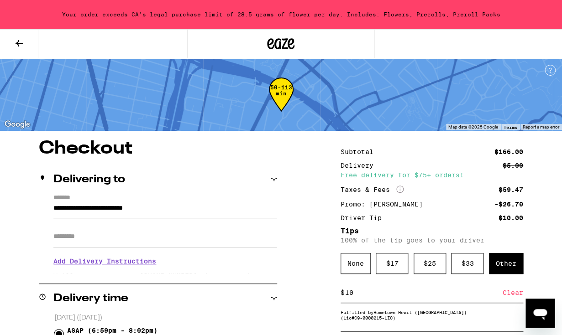
click at [24, 42] on icon at bounding box center [19, 43] width 11 height 11
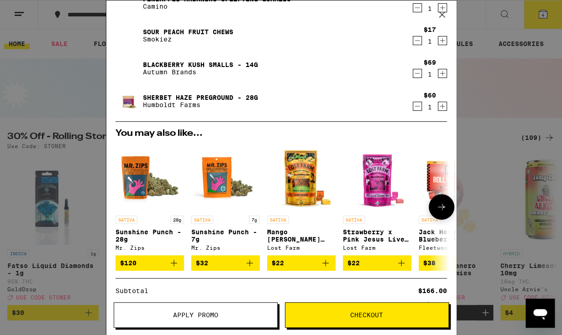
scroll to position [38, 0]
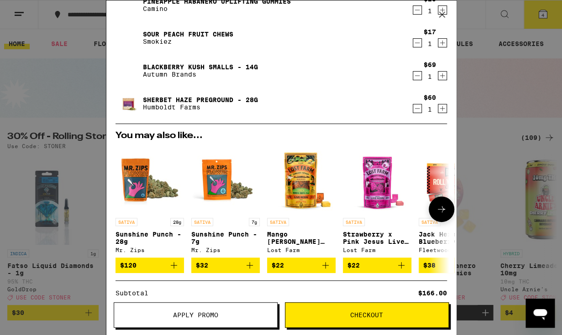
click at [437, 215] on icon at bounding box center [441, 209] width 11 height 11
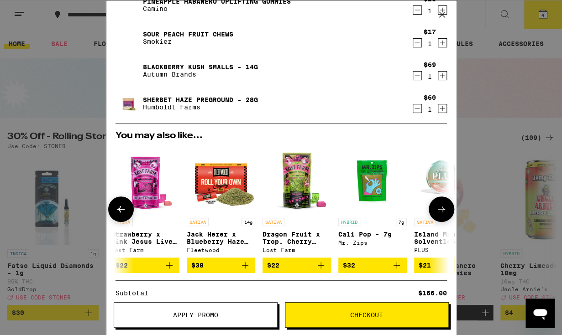
scroll to position [0, 232]
click at [437, 217] on button at bounding box center [442, 210] width 26 height 26
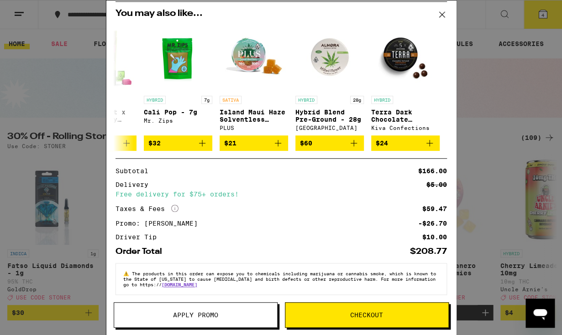
scroll to position [0, 0]
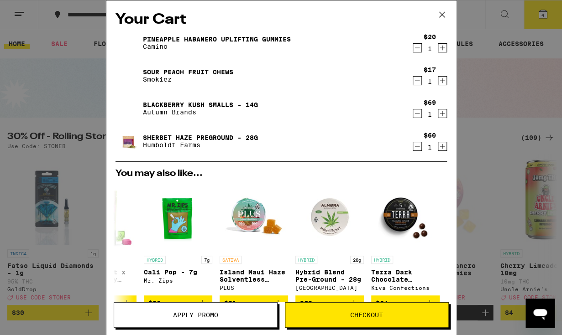
click at [420, 117] on icon "Decrement" at bounding box center [417, 113] width 8 height 11
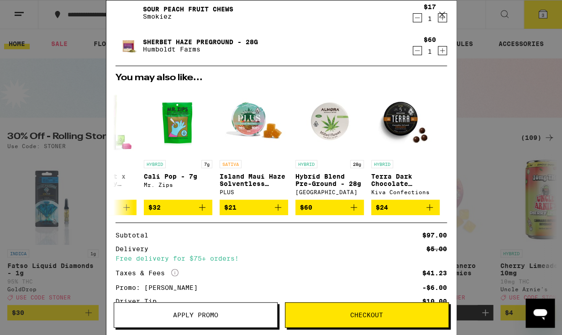
scroll to position [66, 0]
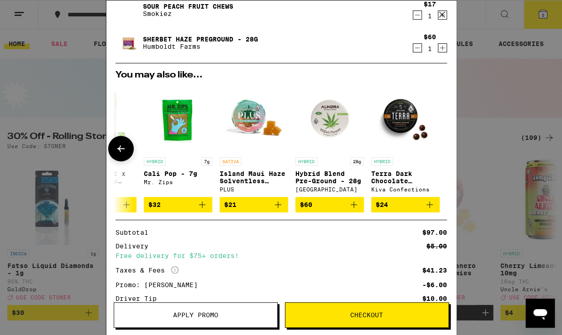
click at [127, 155] on button at bounding box center [121, 149] width 26 height 26
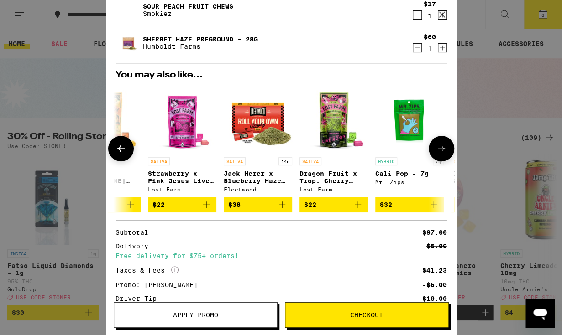
scroll to position [0, 194]
click at [127, 155] on button at bounding box center [121, 149] width 26 height 26
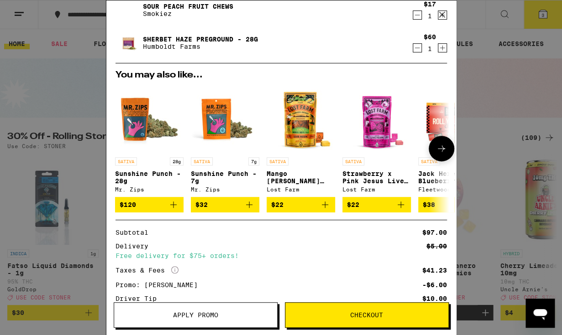
scroll to position [0, 0]
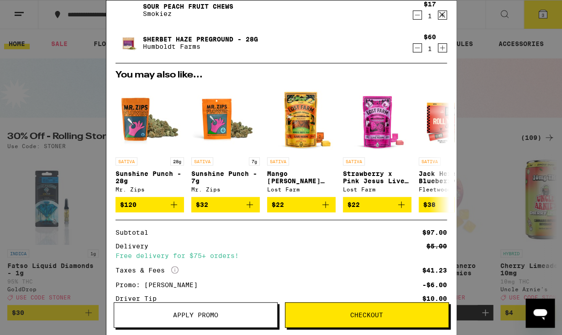
click at [479, 122] on div "Your Cart Pineapple Habanero Uplifting Gummies Camino $20 1 Sour Peach Fruit Ch…" at bounding box center [281, 167] width 562 height 335
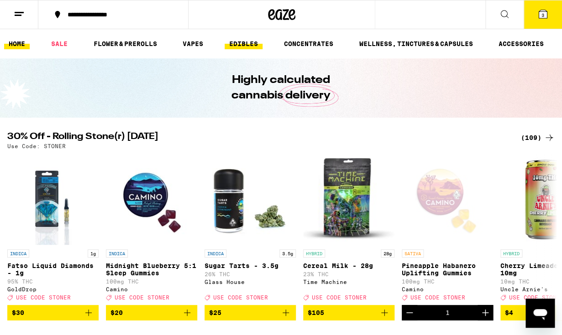
click at [243, 47] on link "EDIBLES" at bounding box center [244, 43] width 38 height 11
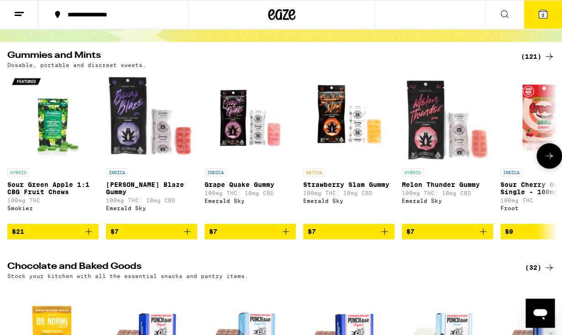
scroll to position [77, 0]
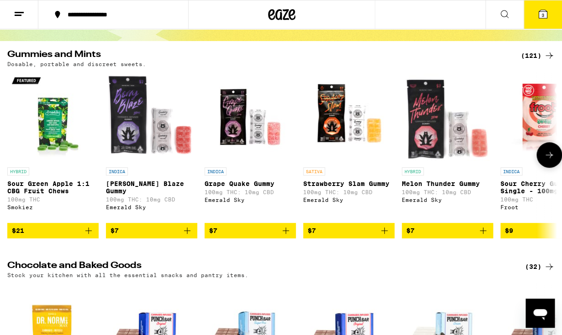
click at [51, 192] on p "Sour Green Apple 1:1 CBG Fruit Chews" at bounding box center [52, 187] width 91 height 15
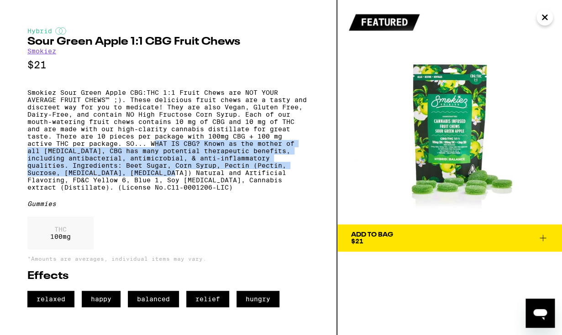
drag, startPoint x: 155, startPoint y: 159, endPoint x: 183, endPoint y: 189, distance: 41.6
click at [183, 189] on p "Smokiez Sour Green Apple CBG:THC 1:1 Fruit Chews are NOT YOUR AVERAGE FRUIT CHE…" at bounding box center [168, 140] width 282 height 102
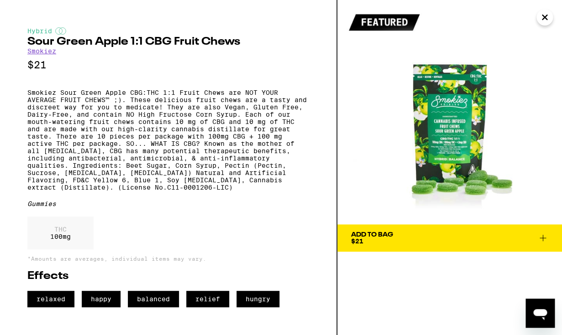
click at [200, 208] on div "Gummies" at bounding box center [168, 203] width 282 height 7
click at [544, 16] on icon "Close" at bounding box center [544, 17] width 11 height 14
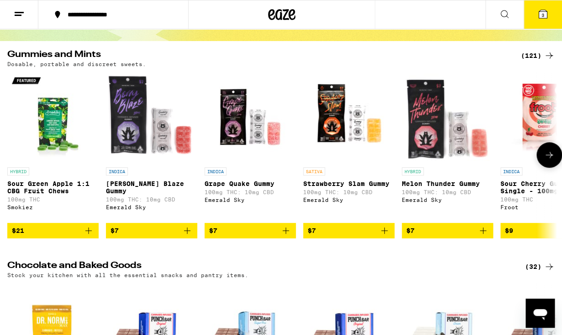
click at [546, 167] on button at bounding box center [549, 155] width 26 height 26
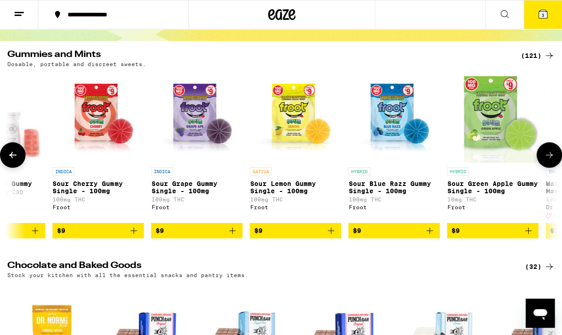
scroll to position [0, 448]
click at [547, 167] on button at bounding box center [549, 155] width 26 height 26
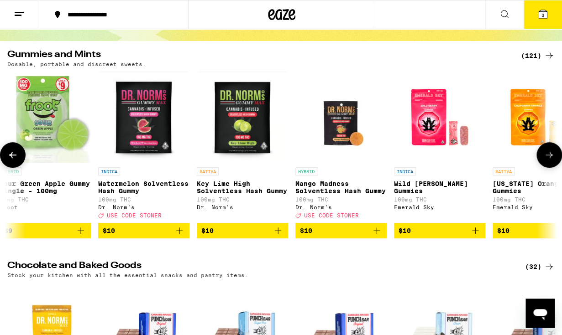
scroll to position [0, 896]
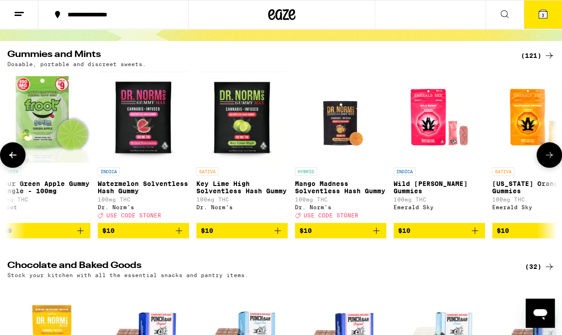
click at [547, 167] on button at bounding box center [549, 155] width 26 height 26
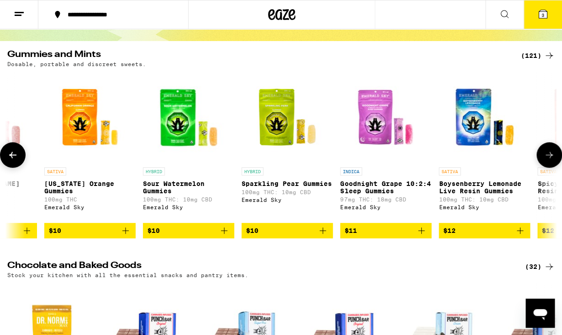
click at [547, 167] on button at bounding box center [549, 155] width 26 height 26
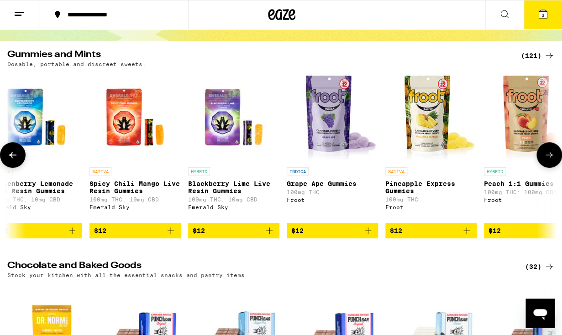
click at [547, 167] on button at bounding box center [549, 155] width 26 height 26
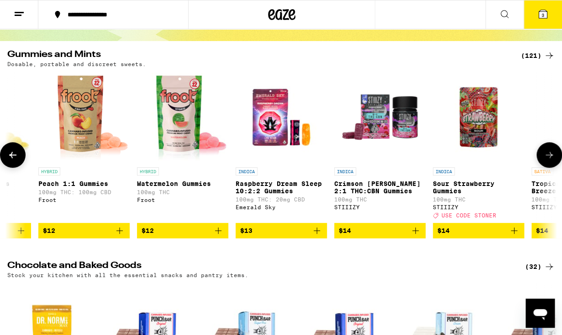
scroll to position [0, 2239]
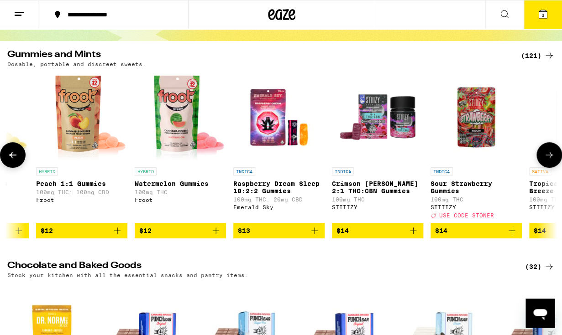
click at [547, 167] on button at bounding box center [549, 155] width 26 height 26
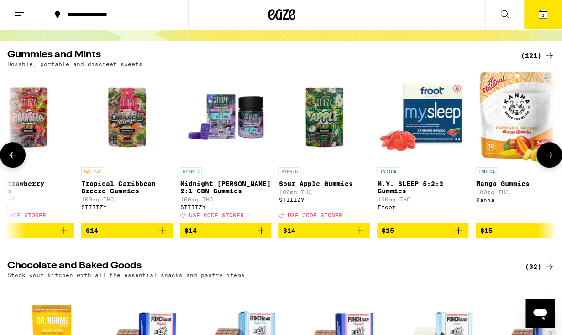
scroll to position [0, 2687]
click at [547, 167] on button at bounding box center [549, 155] width 26 height 26
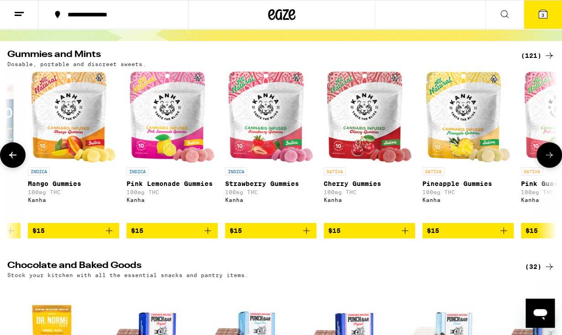
click at [547, 167] on button at bounding box center [549, 155] width 26 height 26
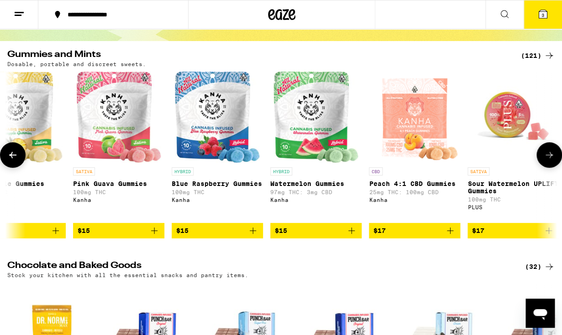
click at [547, 167] on button at bounding box center [549, 155] width 26 height 26
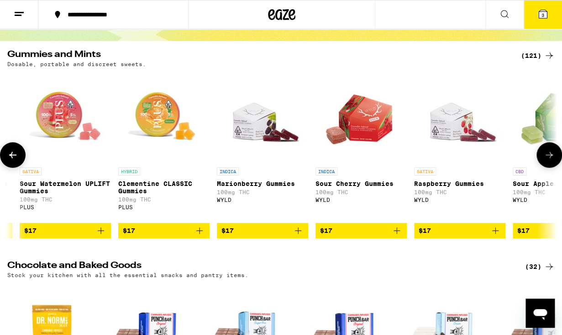
scroll to position [0, 4030]
click at [547, 167] on button at bounding box center [549, 155] width 26 height 26
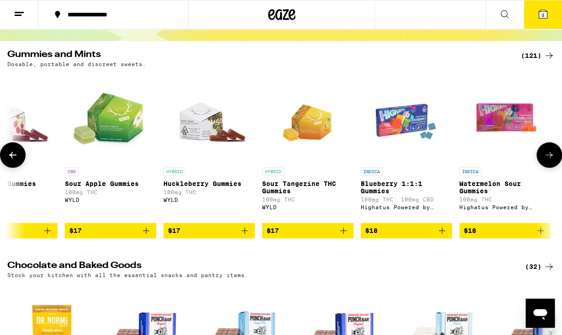
click at [547, 167] on button at bounding box center [549, 155] width 26 height 26
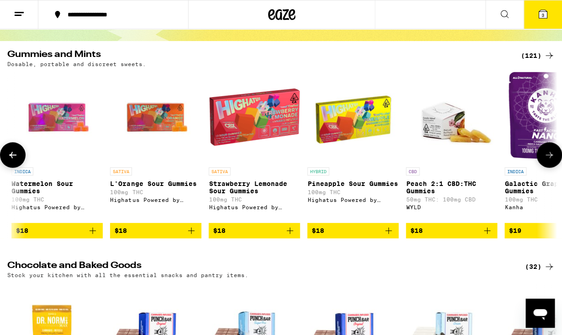
scroll to position [0, 4926]
click at [547, 167] on button at bounding box center [549, 155] width 26 height 26
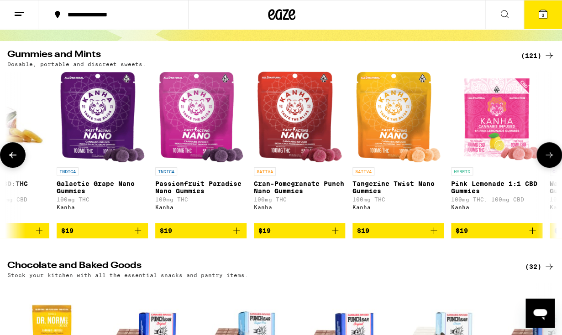
click at [547, 167] on button at bounding box center [549, 155] width 26 height 26
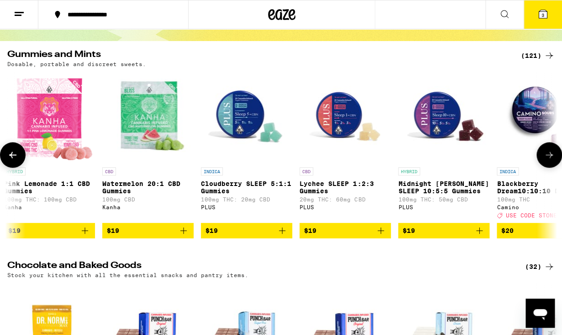
scroll to position [0, 5821]
click at [547, 167] on button at bounding box center [549, 155] width 26 height 26
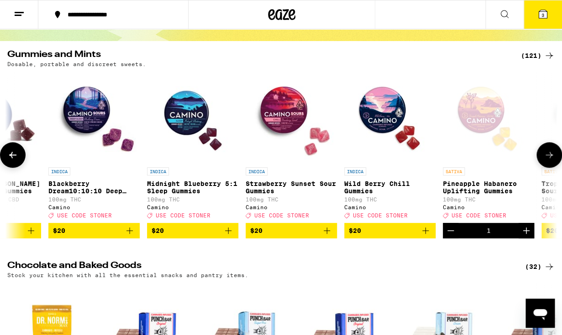
scroll to position [0, 6269]
click at [547, 167] on button at bounding box center [549, 155] width 26 height 26
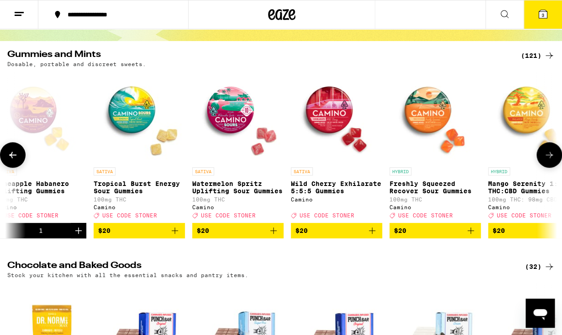
scroll to position [0, 6717]
click at [116, 194] on p "Tropical Burst Energy Sour Gummies" at bounding box center [139, 187] width 91 height 15
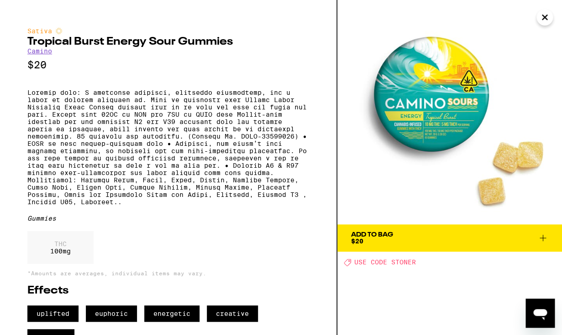
click at [544, 15] on icon "Close" at bounding box center [544, 17] width 11 height 14
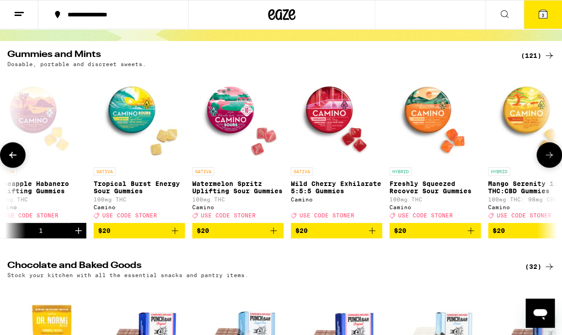
click at [224, 192] on p "Watermelon Spritz Uplifting Sour Gummies" at bounding box center [237, 187] width 91 height 15
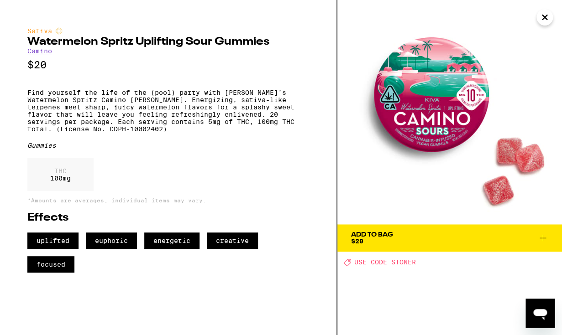
click at [545, 23] on icon "Close" at bounding box center [544, 17] width 11 height 14
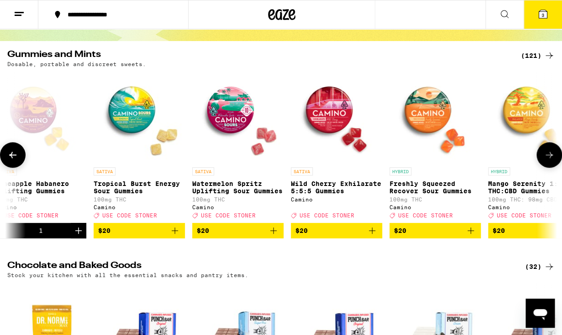
click at [550, 165] on button at bounding box center [549, 155] width 26 height 26
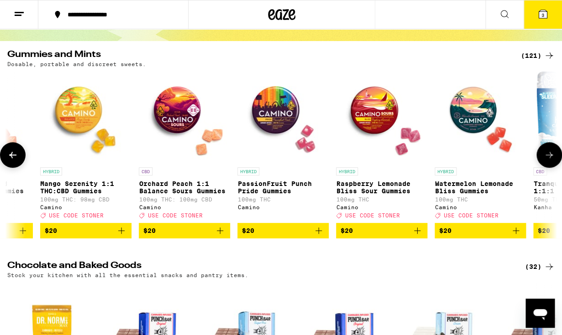
scroll to position [0, 7165]
click at [555, 158] on button at bounding box center [549, 155] width 26 height 26
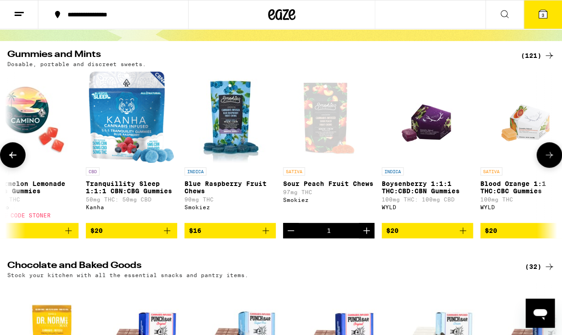
scroll to position [0, 7612]
click at [546, 160] on icon at bounding box center [549, 155] width 11 height 11
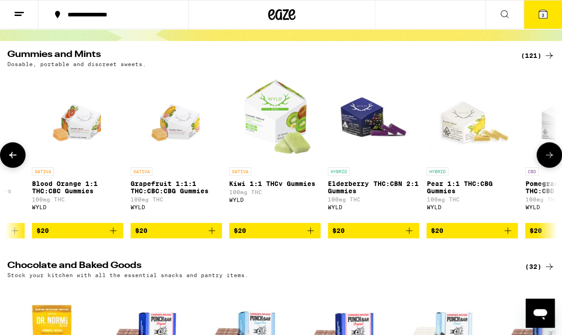
click at [546, 160] on icon at bounding box center [549, 155] width 11 height 11
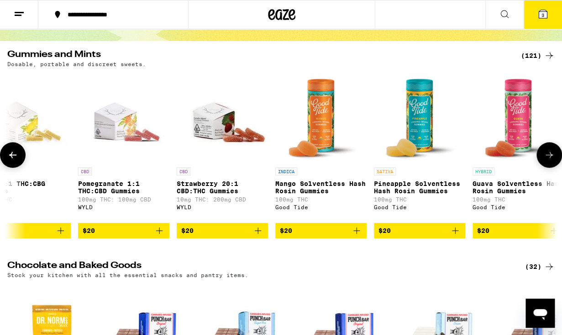
scroll to position [0, 8508]
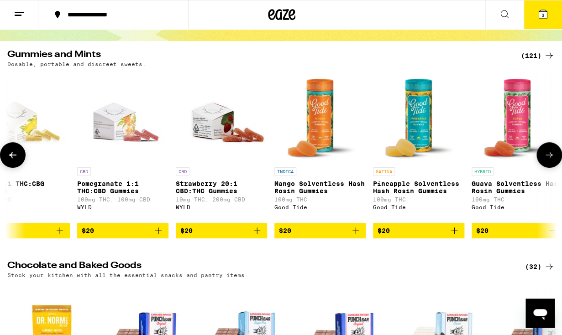
click at [546, 160] on icon at bounding box center [549, 155] width 11 height 11
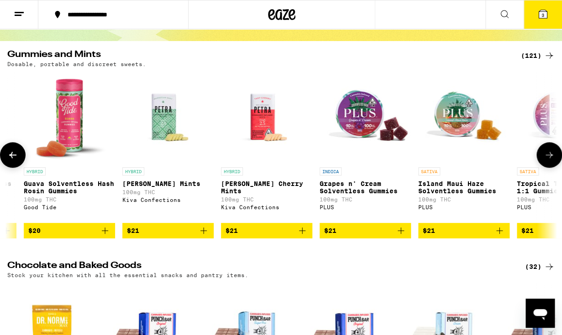
scroll to position [0, 8956]
click at [546, 160] on icon at bounding box center [549, 155] width 11 height 11
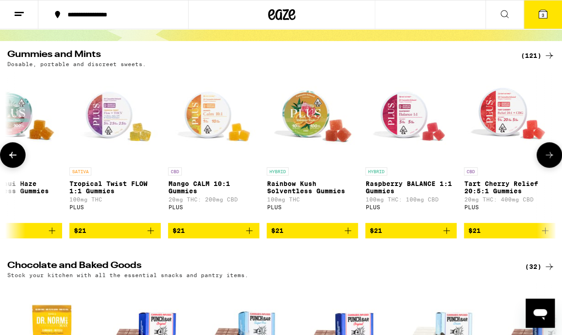
scroll to position [0, 9404]
click at [546, 160] on icon at bounding box center [549, 155] width 11 height 11
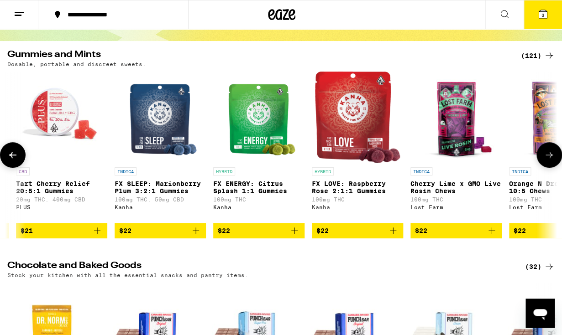
scroll to position [0, 9851]
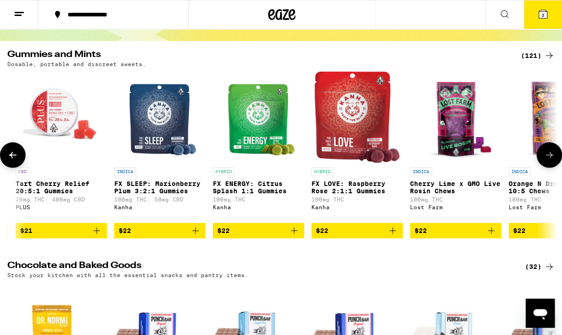
click at [543, 164] on button at bounding box center [549, 155] width 26 height 26
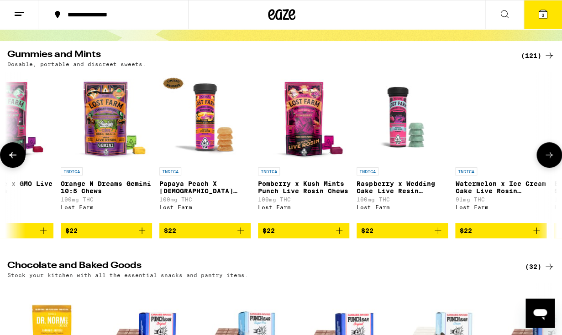
scroll to position [0, 10299]
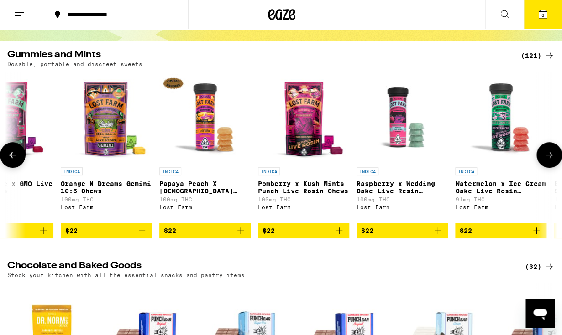
click at [111, 146] on img "Open page for Orange N Dreams Gemini 10:5 Chews from Lost Farm" at bounding box center [106, 117] width 91 height 91
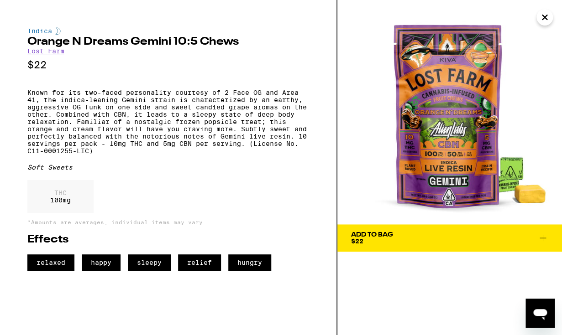
click at [544, 22] on icon "Close" at bounding box center [544, 17] width 11 height 14
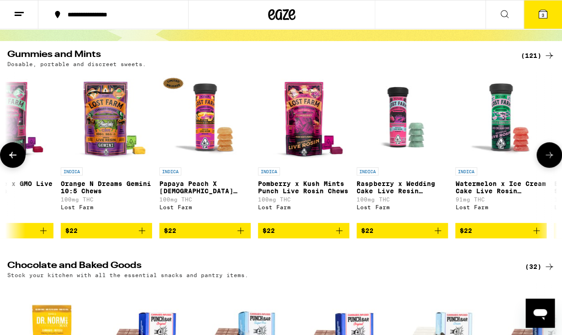
click at [551, 161] on icon at bounding box center [549, 155] width 11 height 11
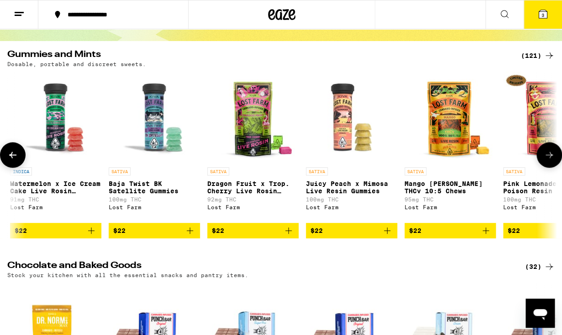
scroll to position [0, 10747]
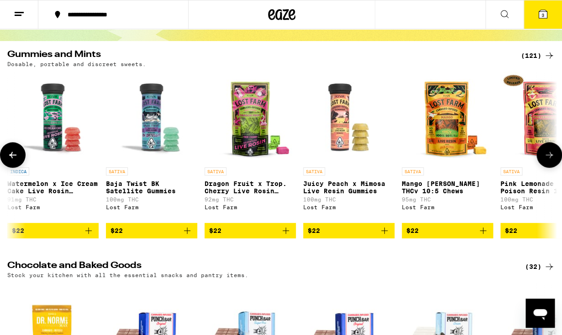
click at [552, 161] on icon at bounding box center [549, 155] width 11 height 11
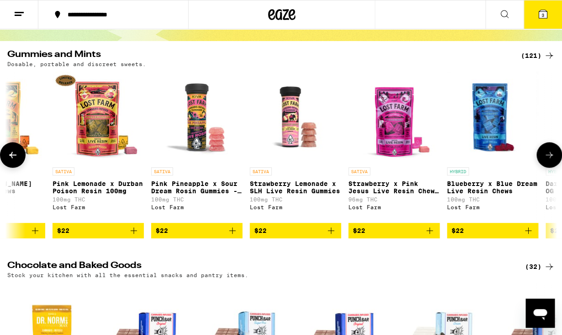
scroll to position [0, 11195]
click at [546, 165] on button at bounding box center [549, 155] width 26 height 26
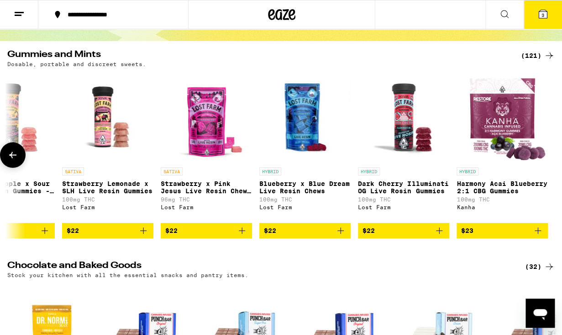
scroll to position [0, 11383]
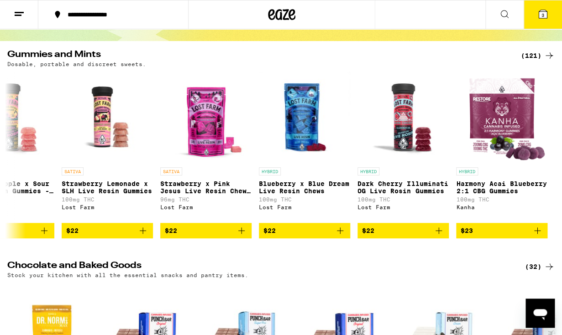
click at [530, 14] on button "3" at bounding box center [543, 14] width 38 height 28
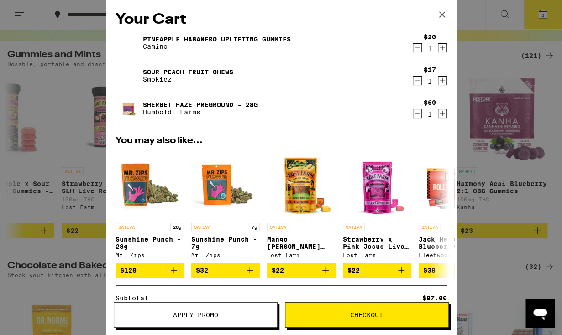
click at [440, 16] on icon at bounding box center [441, 14] width 5 height 5
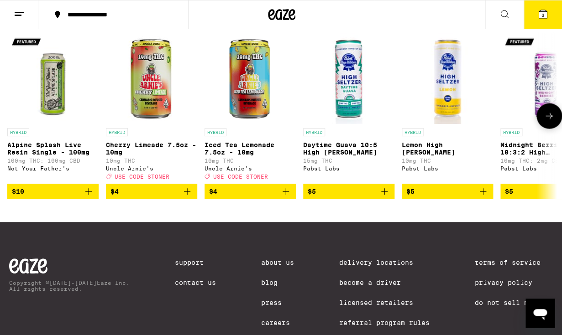
scroll to position [540, 0]
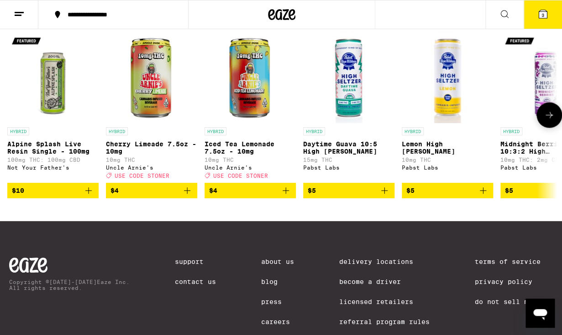
click at [546, 121] on icon at bounding box center [549, 115] width 11 height 11
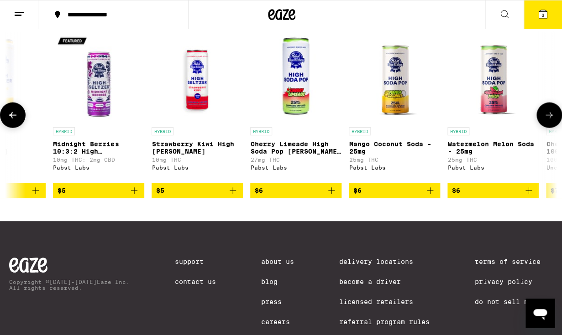
scroll to position [0, 448]
click at [546, 121] on icon at bounding box center [549, 115] width 11 height 11
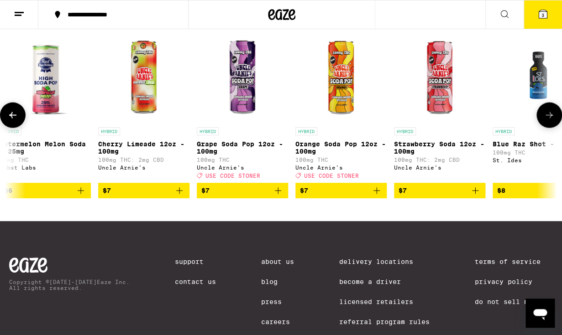
scroll to position [0, 896]
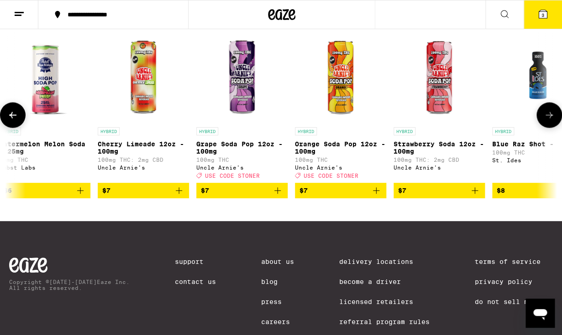
click at [546, 121] on icon at bounding box center [549, 115] width 11 height 11
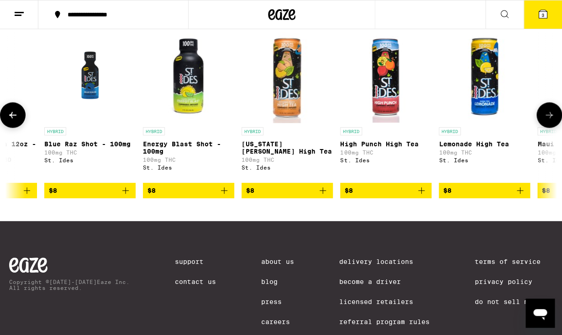
click at [546, 121] on icon at bounding box center [549, 115] width 11 height 11
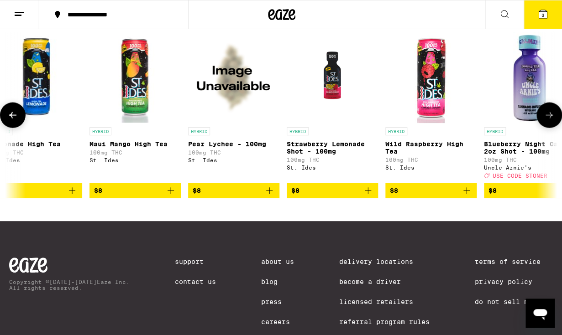
click at [546, 121] on icon at bounding box center [549, 115] width 11 height 11
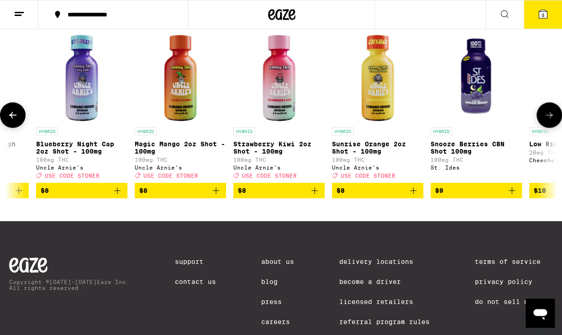
click at [546, 121] on icon at bounding box center [549, 115] width 11 height 11
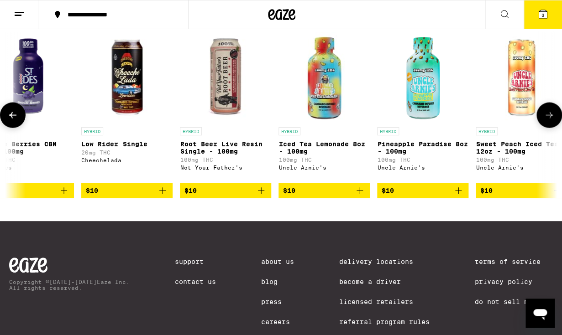
scroll to position [0, 2687]
click at [265, 196] on icon "Add to bag" at bounding box center [261, 190] width 11 height 11
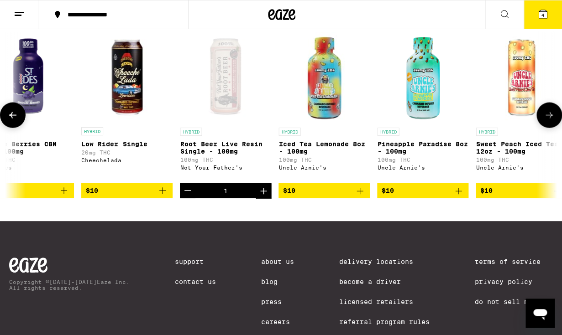
click at [552, 121] on icon at bounding box center [549, 115] width 11 height 11
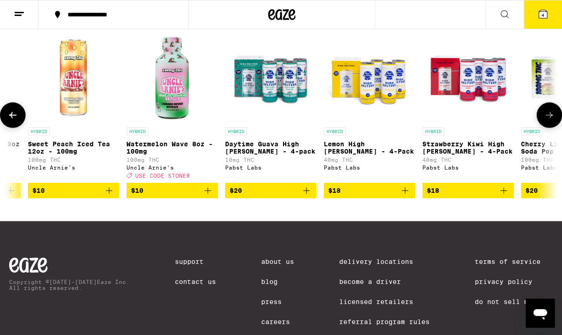
click at [552, 121] on icon at bounding box center [549, 115] width 11 height 11
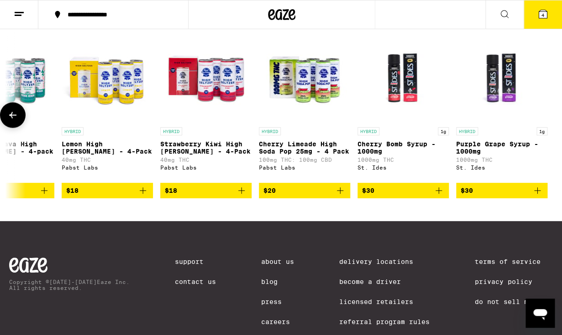
scroll to position [0, 3397]
click at [552, 128] on div at bounding box center [549, 115] width 26 height 26
click at [546, 18] on icon at bounding box center [543, 14] width 8 height 8
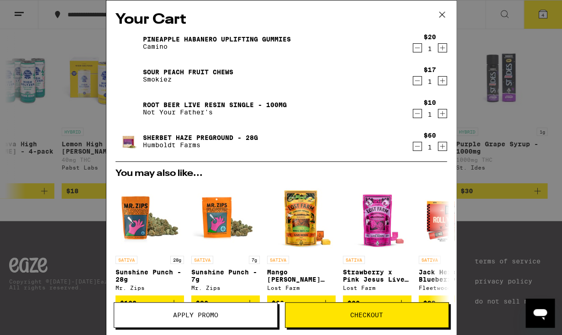
click at [419, 114] on icon "Decrement" at bounding box center [417, 113] width 8 height 11
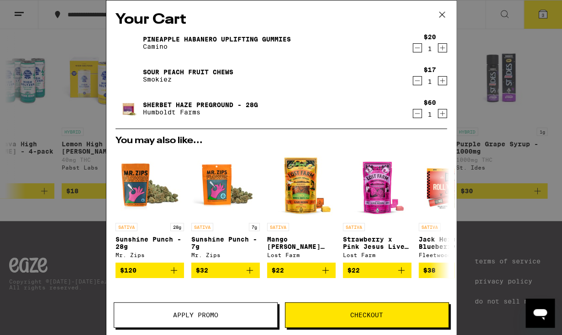
click at [492, 142] on div "Your Cart Pineapple Habanero Uplifting Gummies Camino $20 1 Sour Peach Fruit Ch…" at bounding box center [281, 167] width 562 height 335
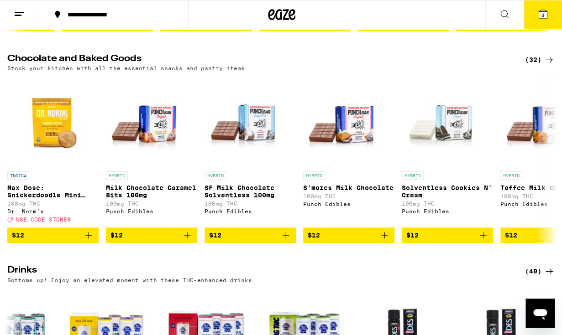
scroll to position [262, 0]
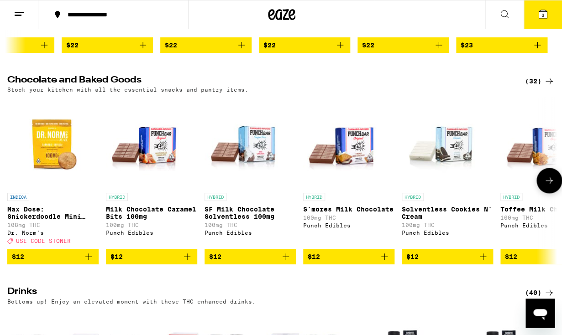
click at [415, 220] on p "Solventless Cookies N' Cream" at bounding box center [447, 213] width 91 height 15
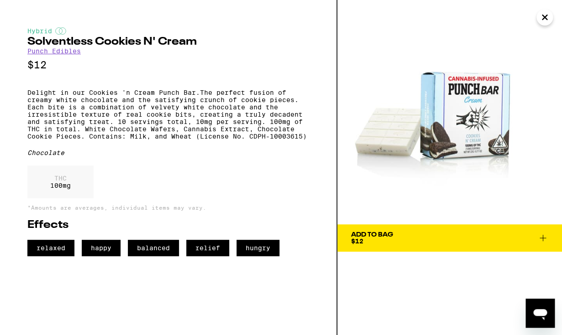
click at [545, 18] on icon "Close" at bounding box center [544, 17] width 5 height 5
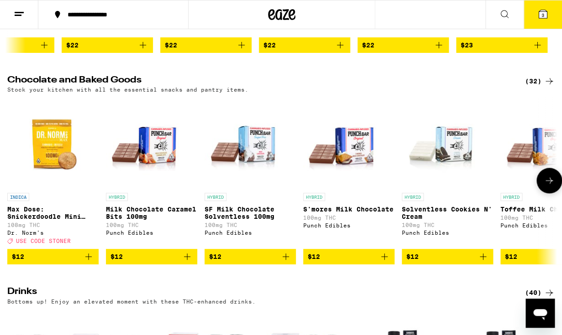
click at [550, 186] on icon at bounding box center [549, 180] width 11 height 11
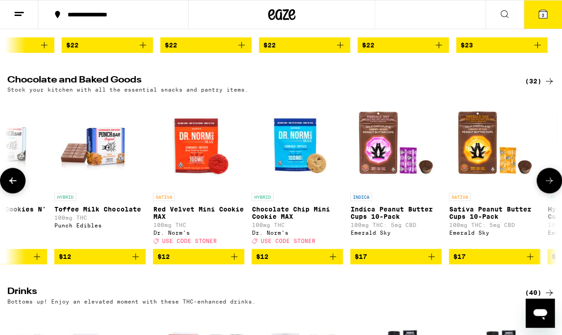
scroll to position [0, 448]
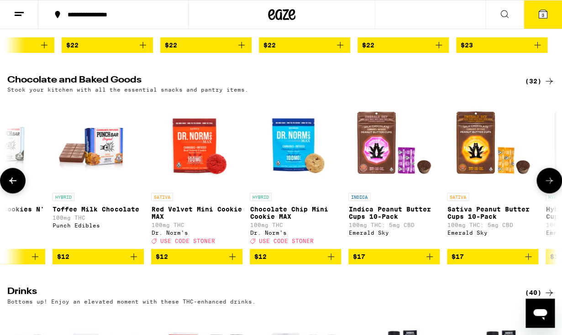
click at [550, 186] on icon at bounding box center [549, 180] width 11 height 11
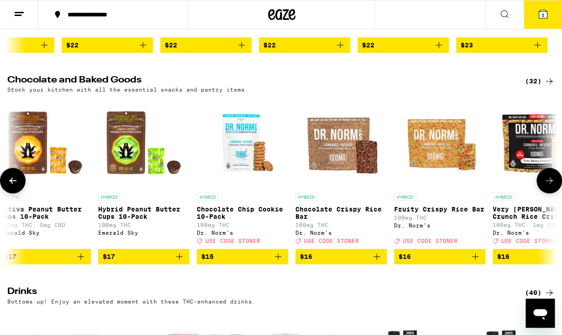
scroll to position [0, 896]
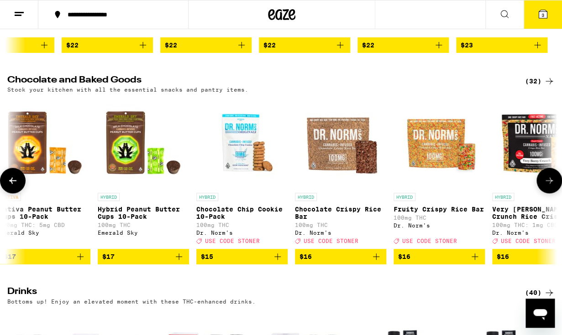
click at [550, 186] on icon at bounding box center [549, 180] width 11 height 11
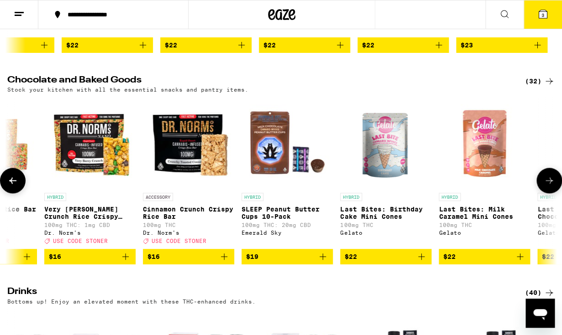
scroll to position [0, 1343]
click at [393, 220] on p "Last Bites: Birthday Cake Mini Cones" at bounding box center [385, 213] width 91 height 15
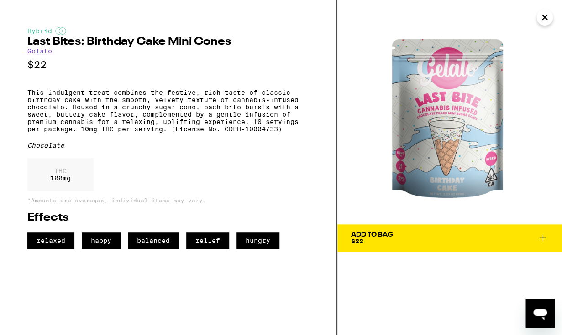
click at [545, 239] on icon at bounding box center [542, 238] width 11 height 11
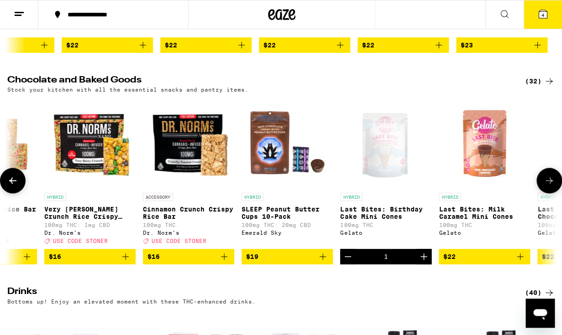
click at [548, 194] on button at bounding box center [549, 181] width 26 height 26
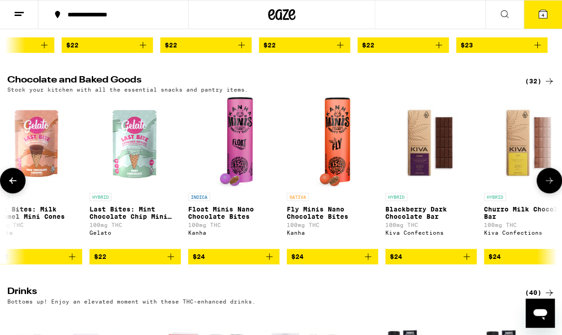
scroll to position [0, 1791]
click at [141, 174] on img "Open page for Last Bites: Mint Chocolate Chip Mini Cones from Gelato" at bounding box center [134, 142] width 91 height 91
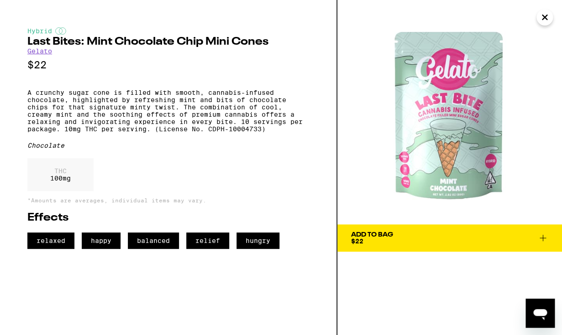
click at [545, 26] on button "Close" at bounding box center [544, 17] width 16 height 16
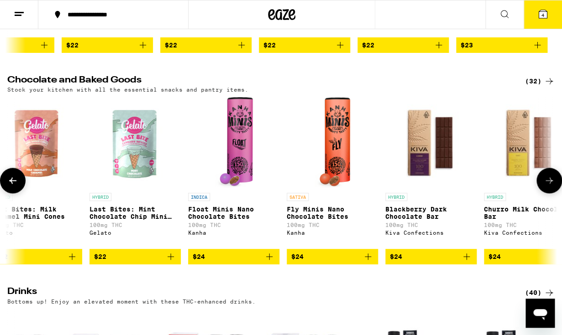
click at [13, 194] on button at bounding box center [13, 181] width 26 height 26
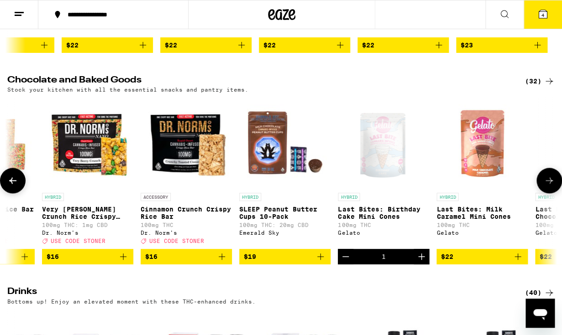
scroll to position [0, 1343]
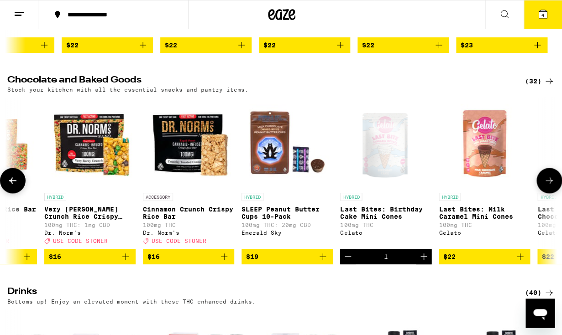
click at [386, 163] on div "Open page for Last Bites: Birthday Cake Mini Cones from Gelato" at bounding box center [385, 142] width 91 height 91
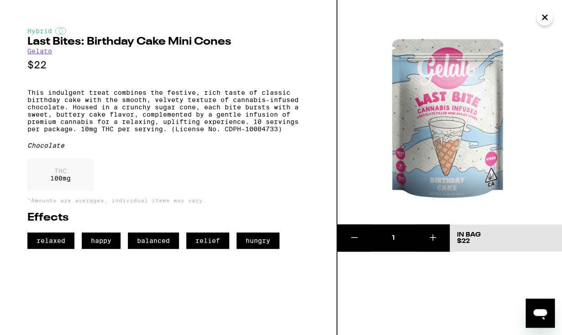
click at [451, 133] on img at bounding box center [449, 112] width 225 height 225
click at [356, 243] on icon at bounding box center [354, 237] width 11 height 11
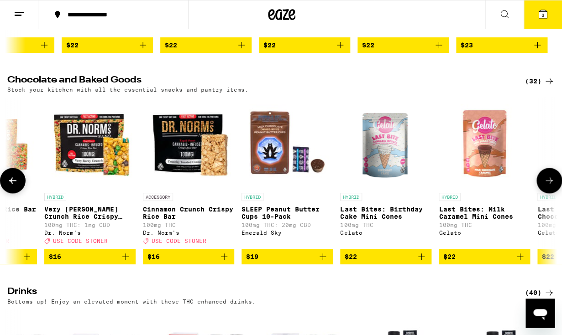
click at [549, 186] on icon at bounding box center [549, 180] width 11 height 11
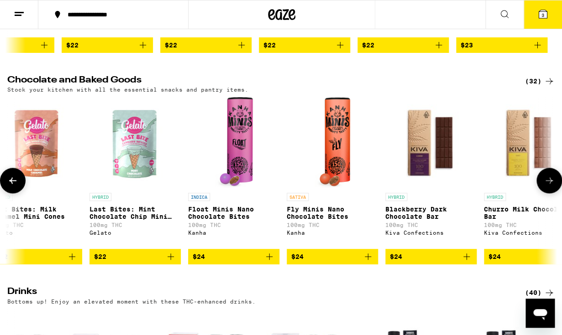
scroll to position [0, 1791]
click at [147, 154] on img "Open page for Last Bites: Mint Chocolate Chip Mini Cones from Gelato" at bounding box center [134, 142] width 91 height 91
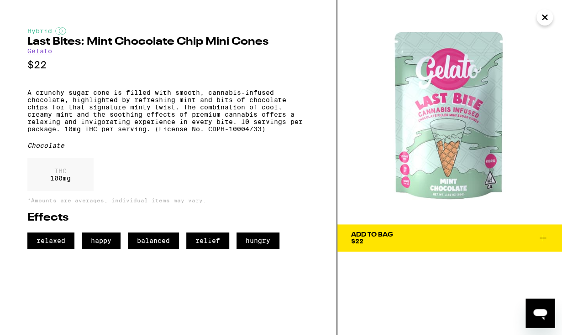
click at [543, 238] on icon at bounding box center [543, 238] width 6 height 6
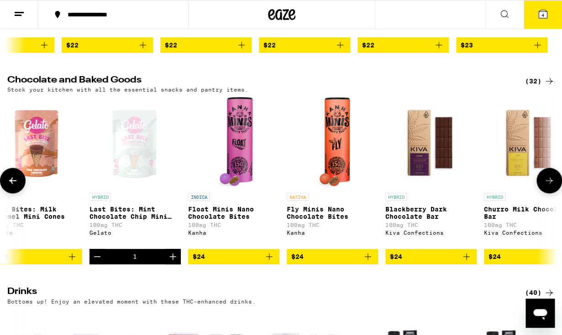
click at [549, 186] on icon at bounding box center [549, 180] width 11 height 11
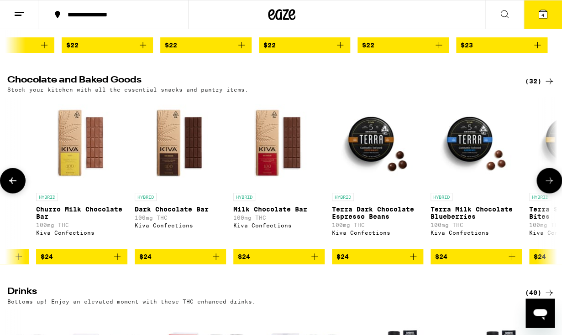
scroll to position [0, 2239]
click at [549, 186] on icon at bounding box center [549, 180] width 11 height 11
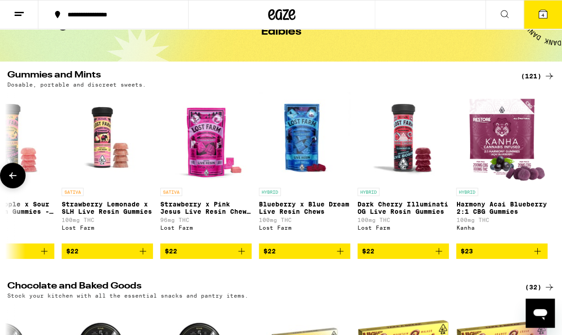
scroll to position [0, 0]
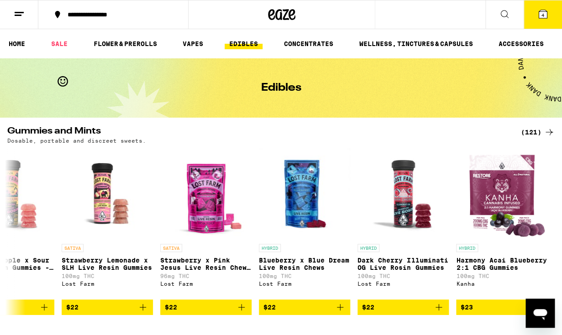
click at [534, 17] on button "4" at bounding box center [543, 14] width 38 height 28
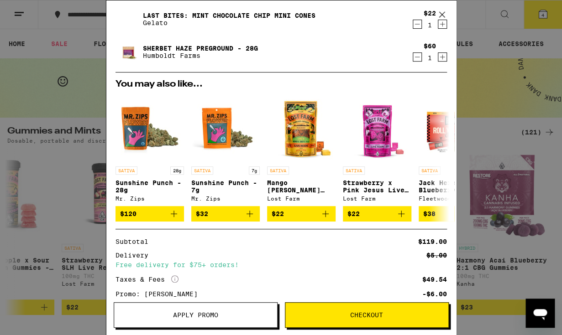
scroll to position [171, 0]
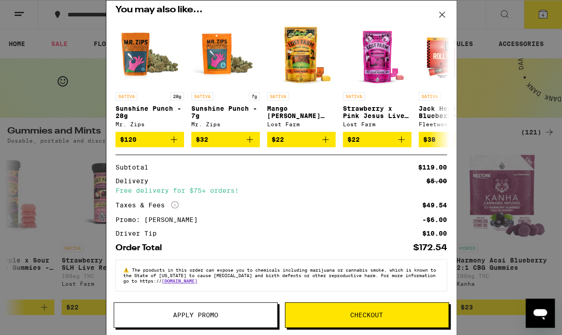
click at [340, 320] on button "Checkout" at bounding box center [367, 316] width 164 height 26
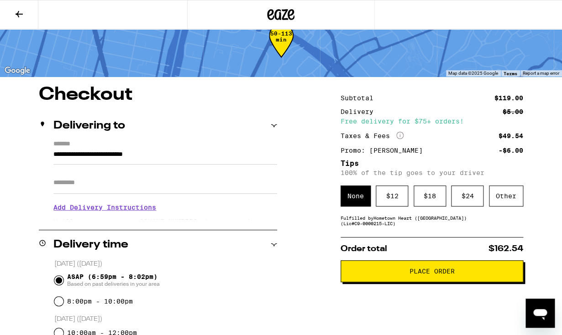
scroll to position [28, 0]
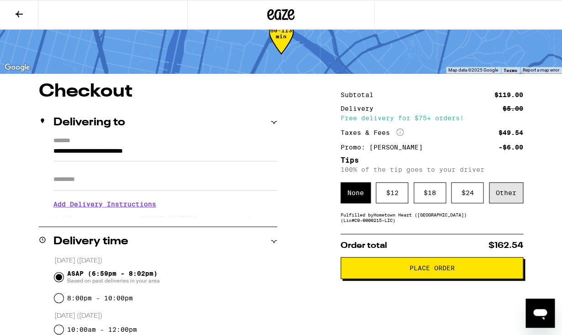
click at [506, 196] on div "Other" at bounding box center [506, 193] width 34 height 21
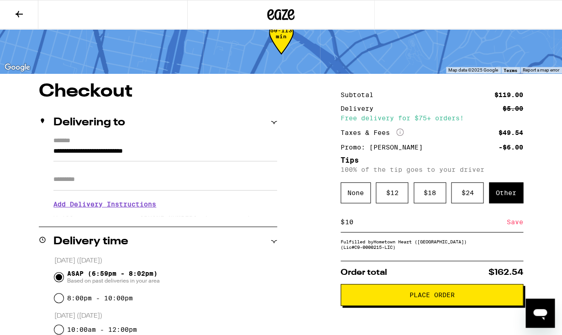
type input "10"
click at [507, 229] on div "Save" at bounding box center [515, 222] width 16 height 20
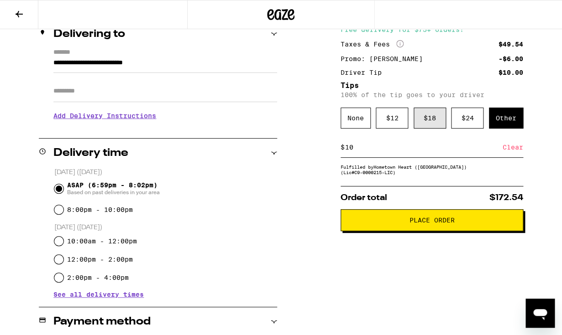
scroll to position [118, 0]
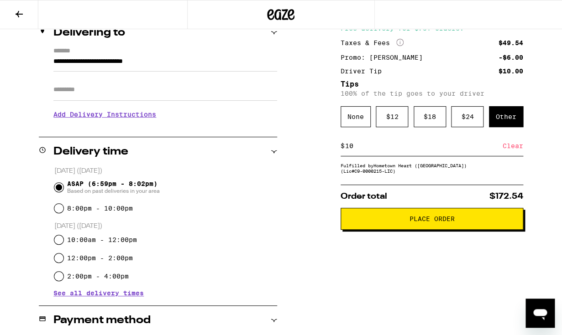
click at [412, 230] on button "Place Order" at bounding box center [432, 219] width 183 height 22
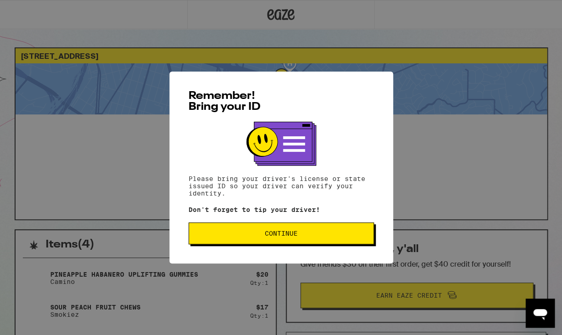
click at [294, 237] on span "Continue" at bounding box center [281, 234] width 33 height 6
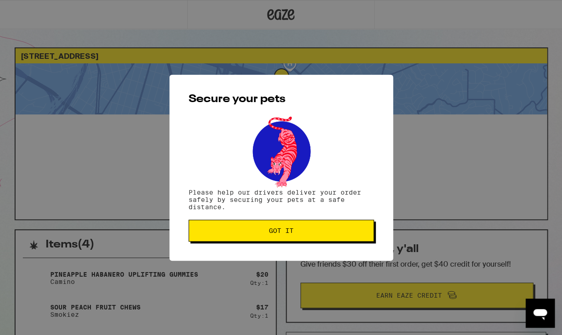
click at [294, 240] on button "Got it" at bounding box center [281, 231] width 185 height 22
